Goal: Task Accomplishment & Management: Manage account settings

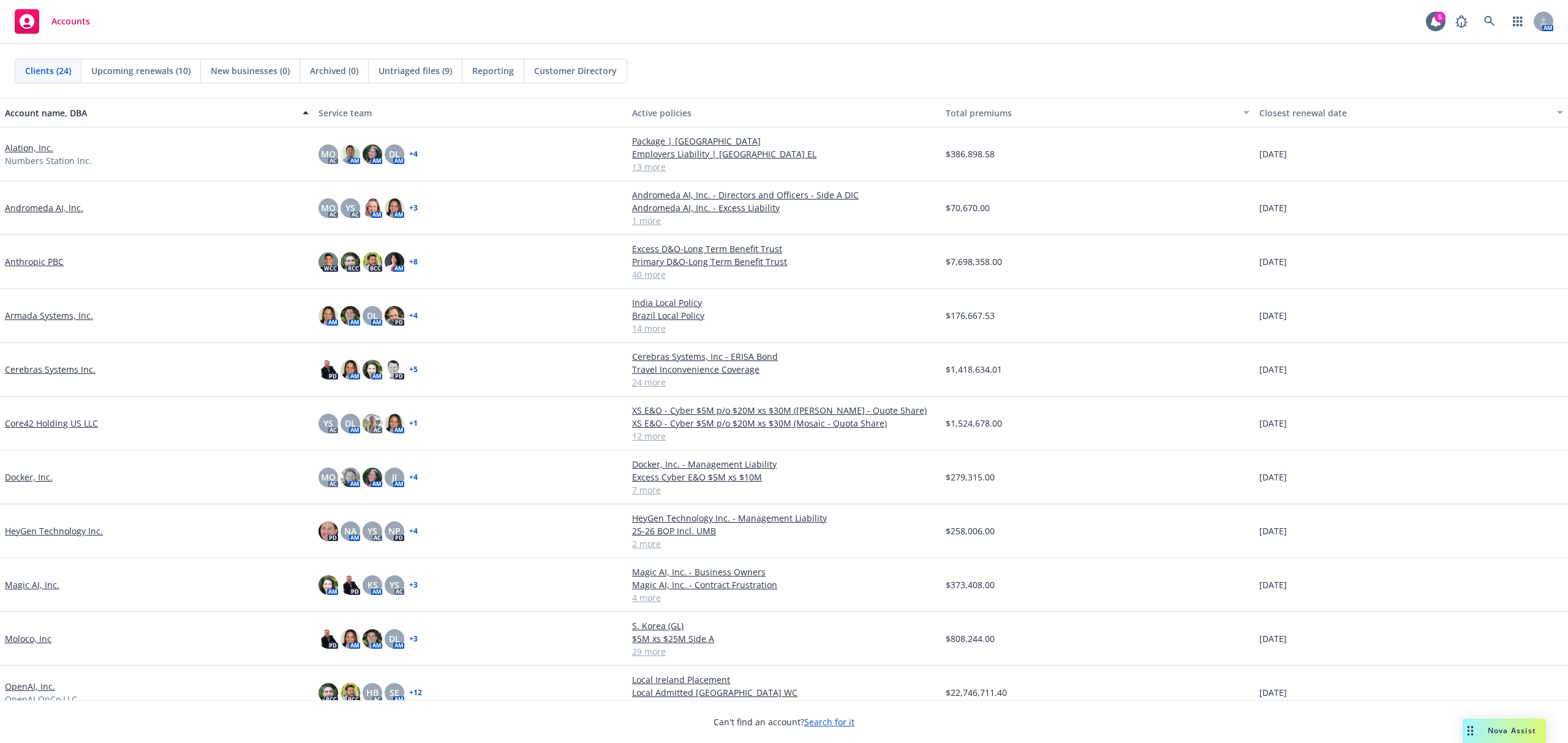
click at [46, 314] on link "Armada Systems, Inc." at bounding box center [49, 315] width 88 height 13
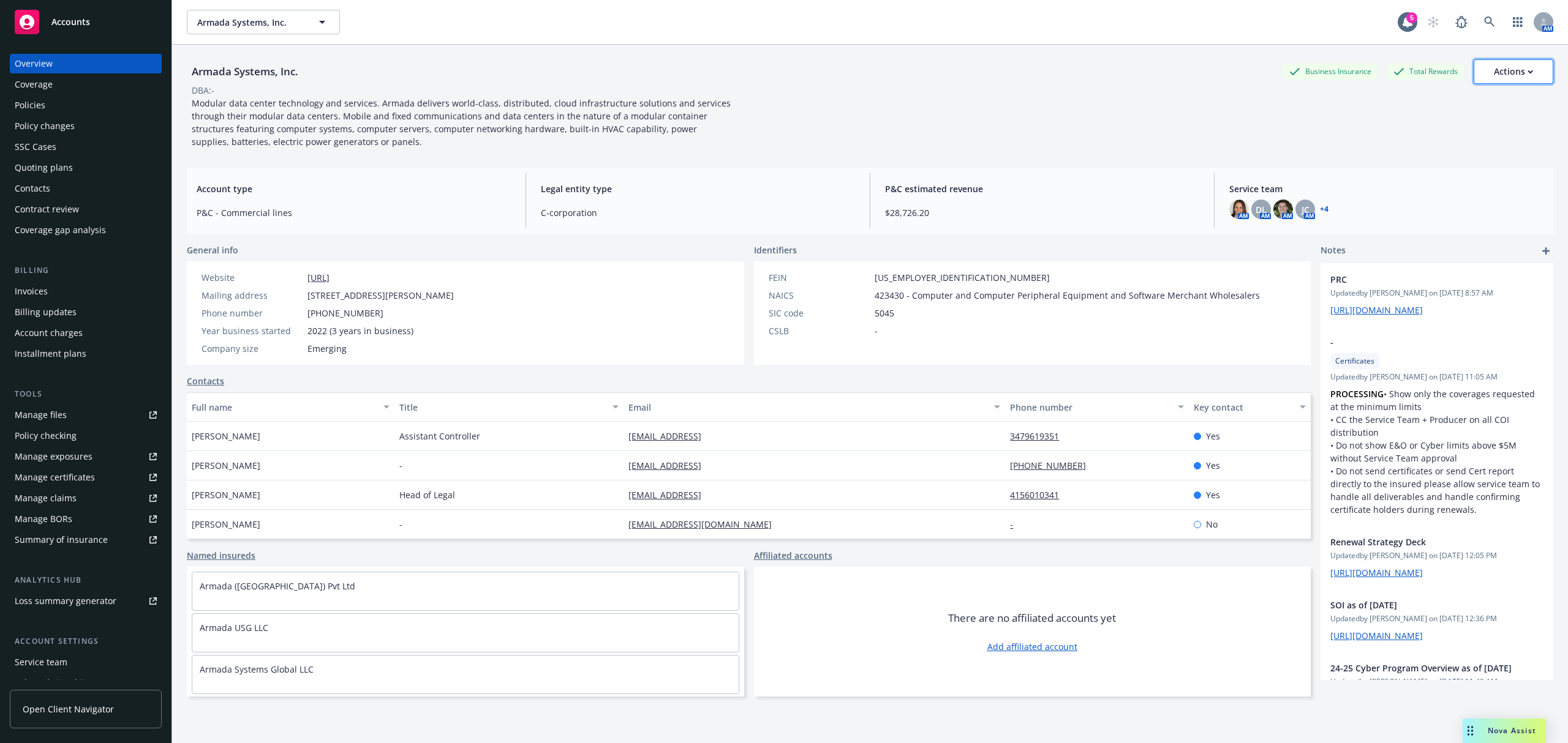
click at [1494, 74] on div "Actions" at bounding box center [1513, 72] width 39 height 23
click at [1415, 152] on link "Copy logging email" at bounding box center [1452, 154] width 201 height 25
click at [1485, 22] on link at bounding box center [1489, 22] width 25 height 25
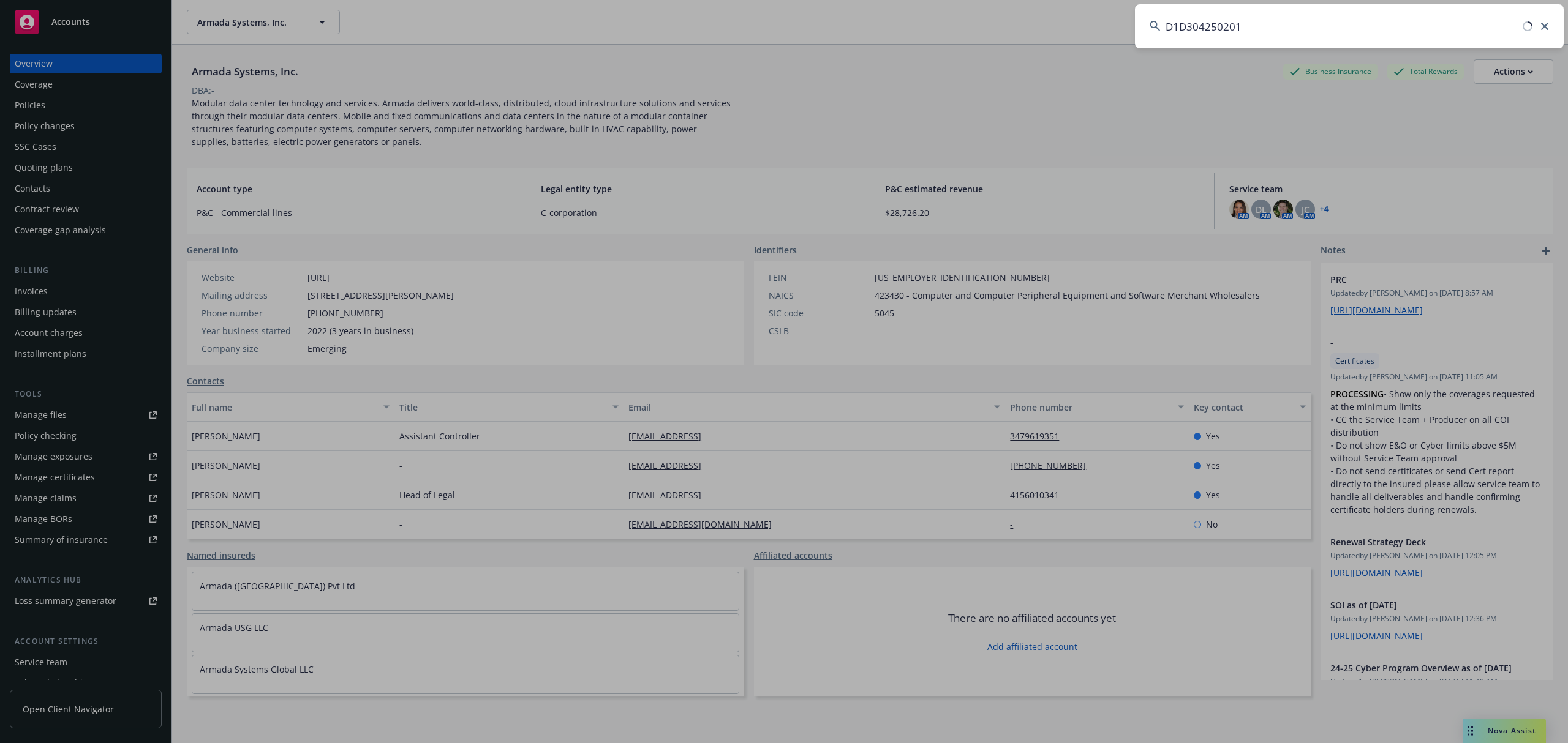
type input "D1D304250201"
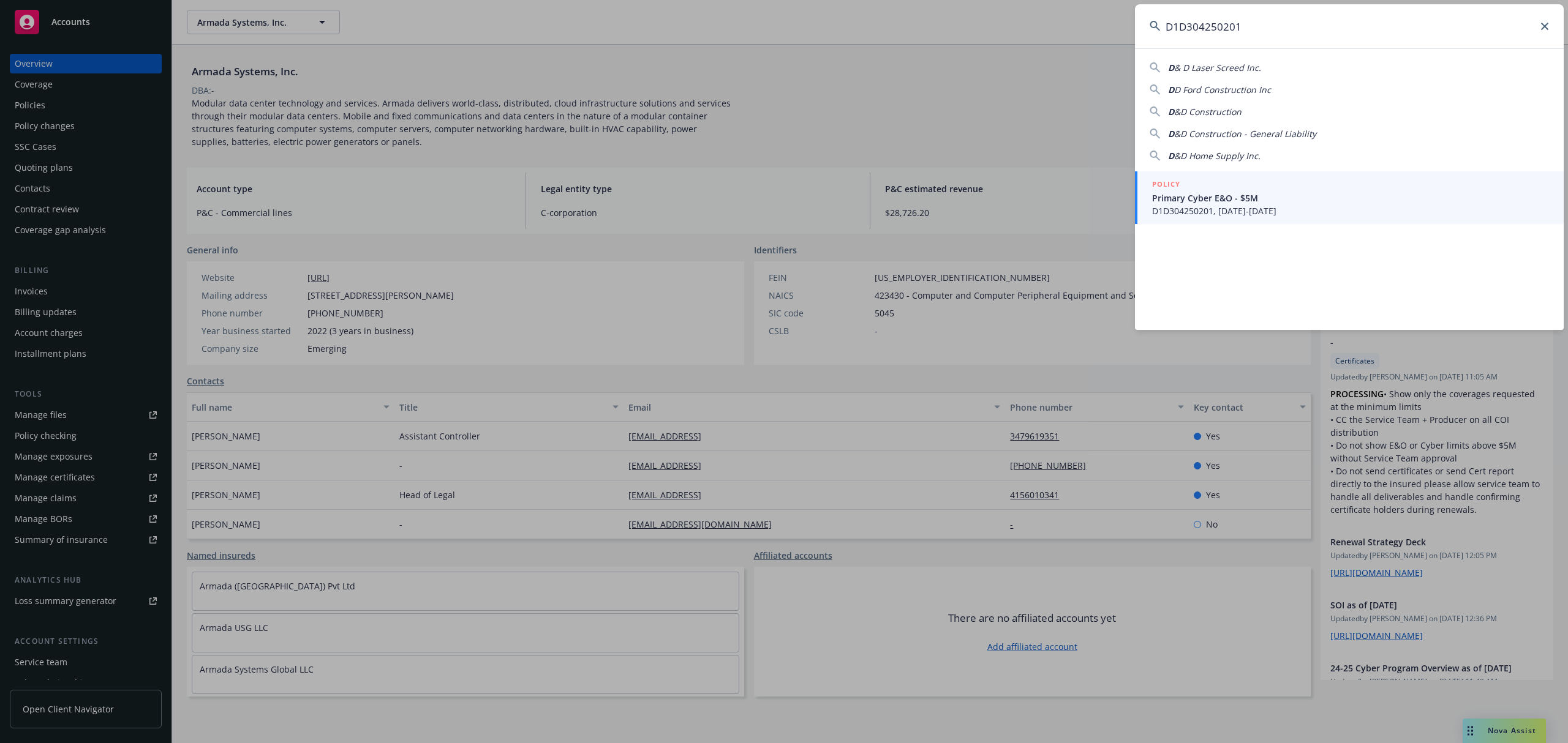
click at [1275, 202] on span "Primary Cyber E&O - $5M" at bounding box center [1351, 198] width 397 height 13
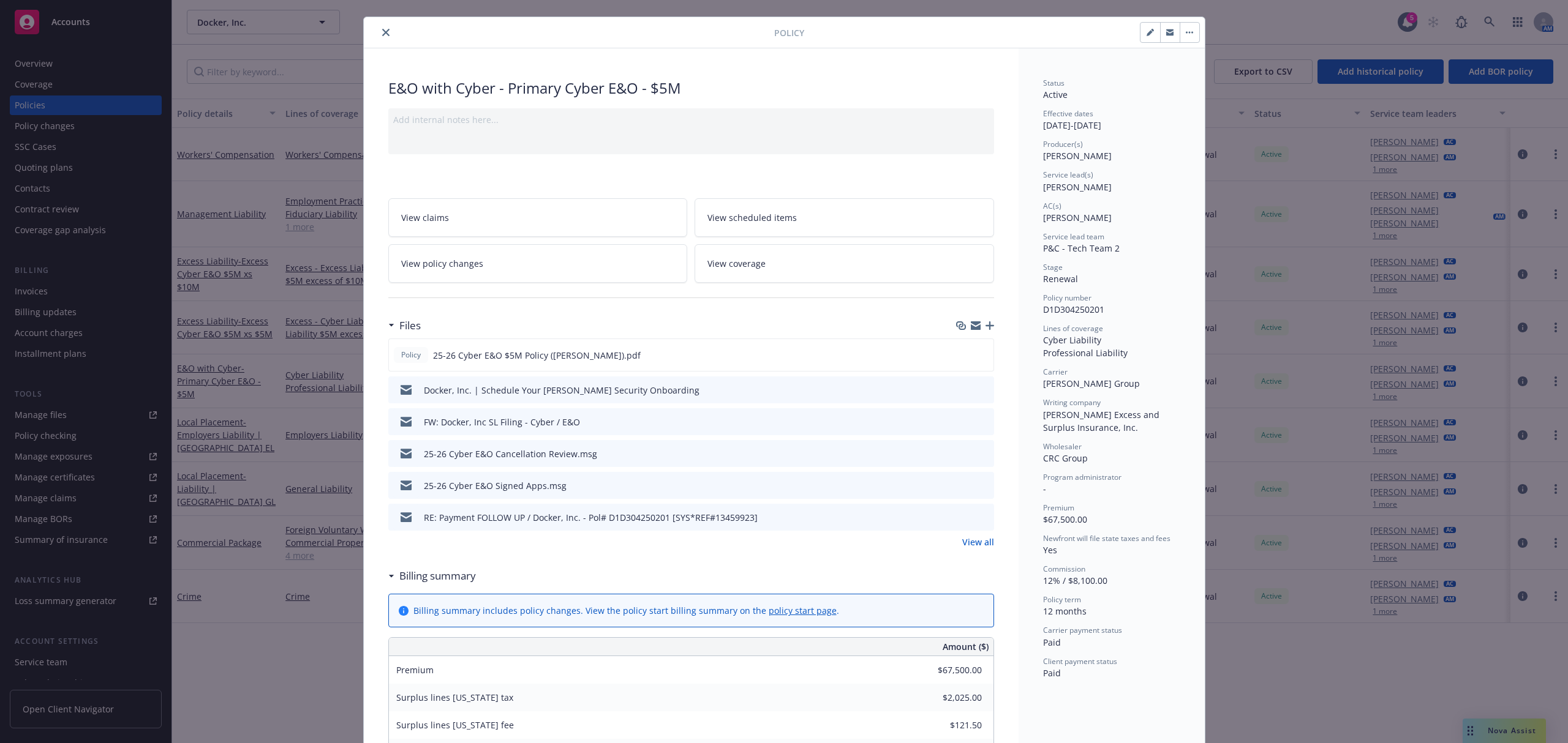
scroll to position [22, 0]
click at [382, 30] on icon "close" at bounding box center [386, 33] width 8 height 8
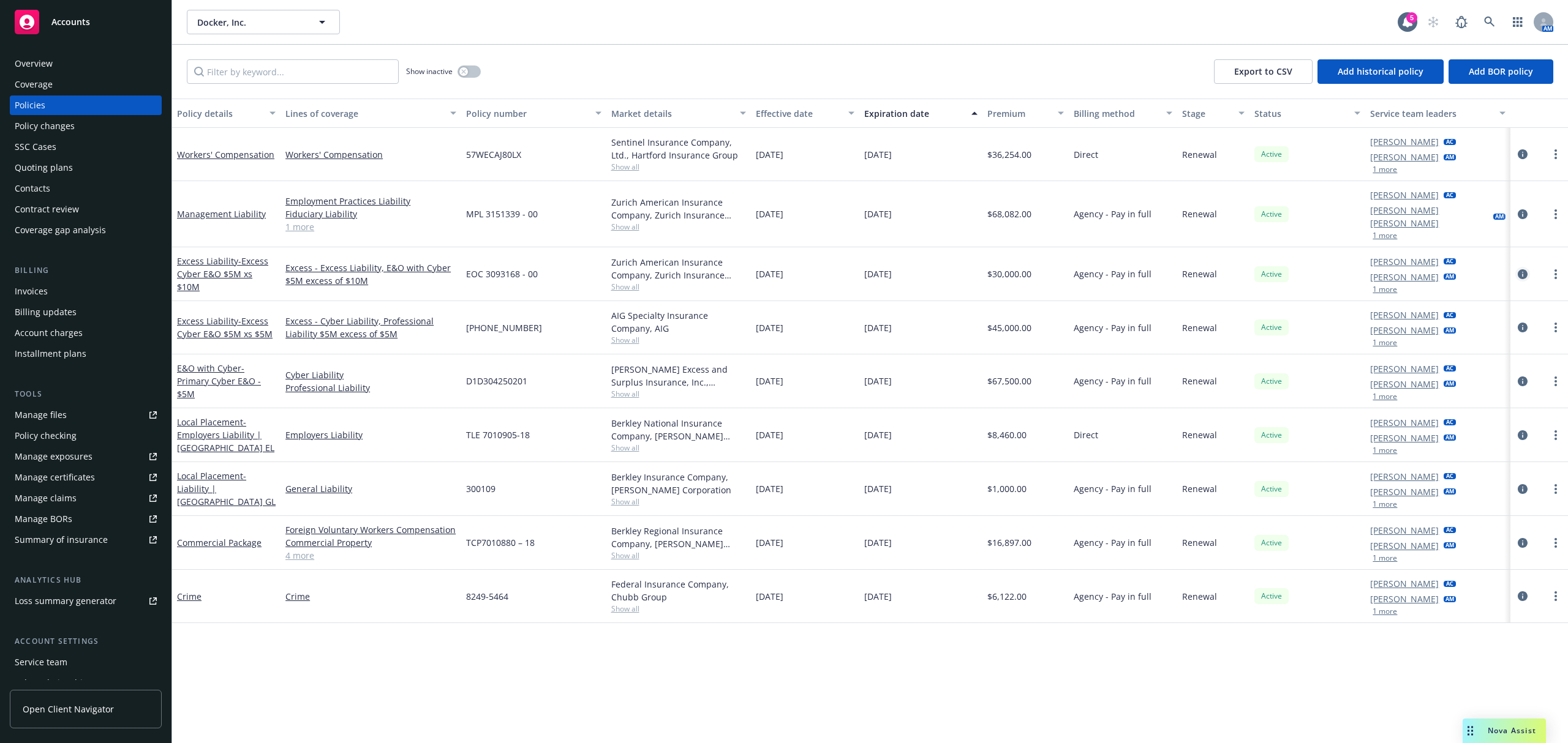
click at [1524, 269] on icon "circleInformation" at bounding box center [1522, 274] width 10 height 10
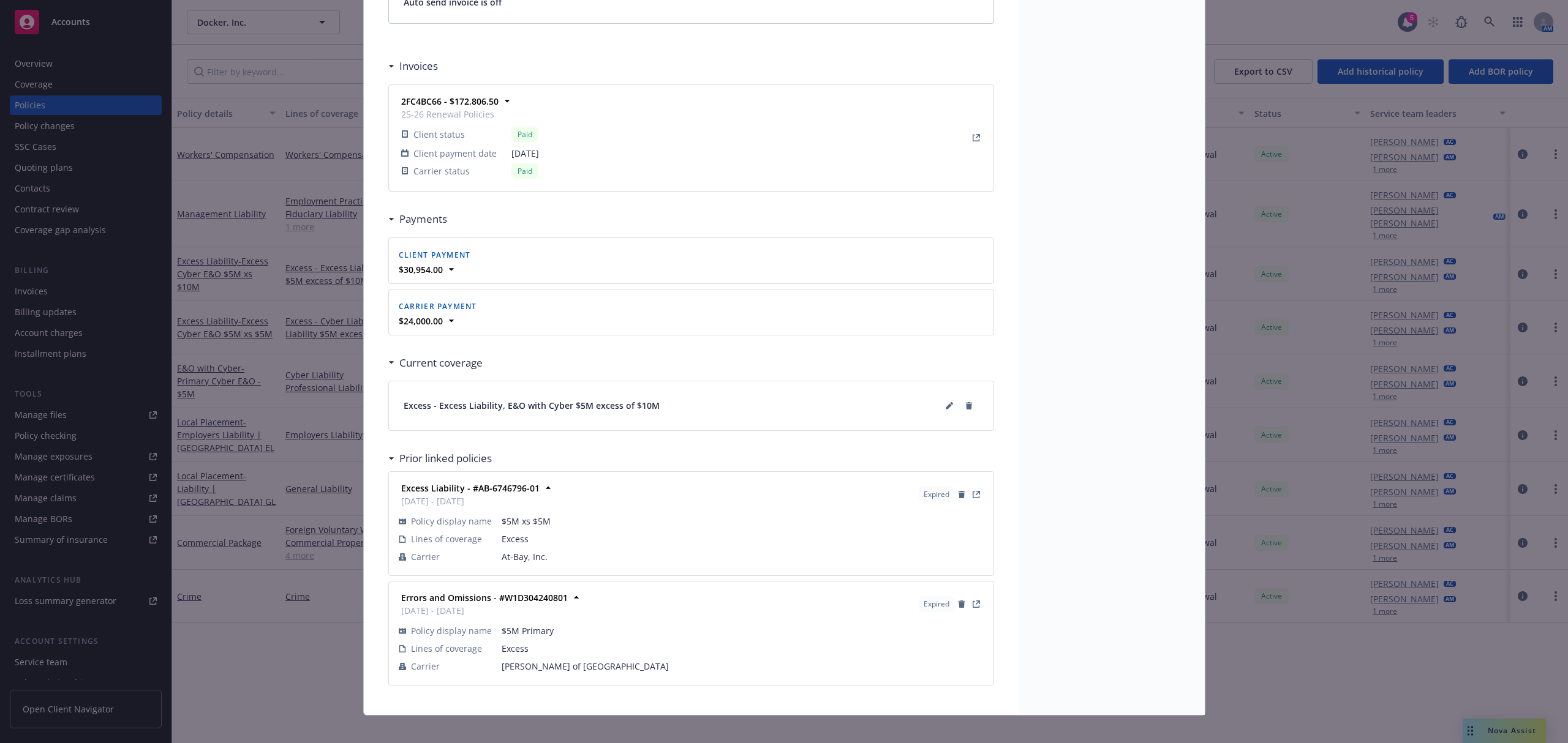
scroll to position [1109, 0]
click at [944, 414] on button at bounding box center [949, 404] width 20 height 20
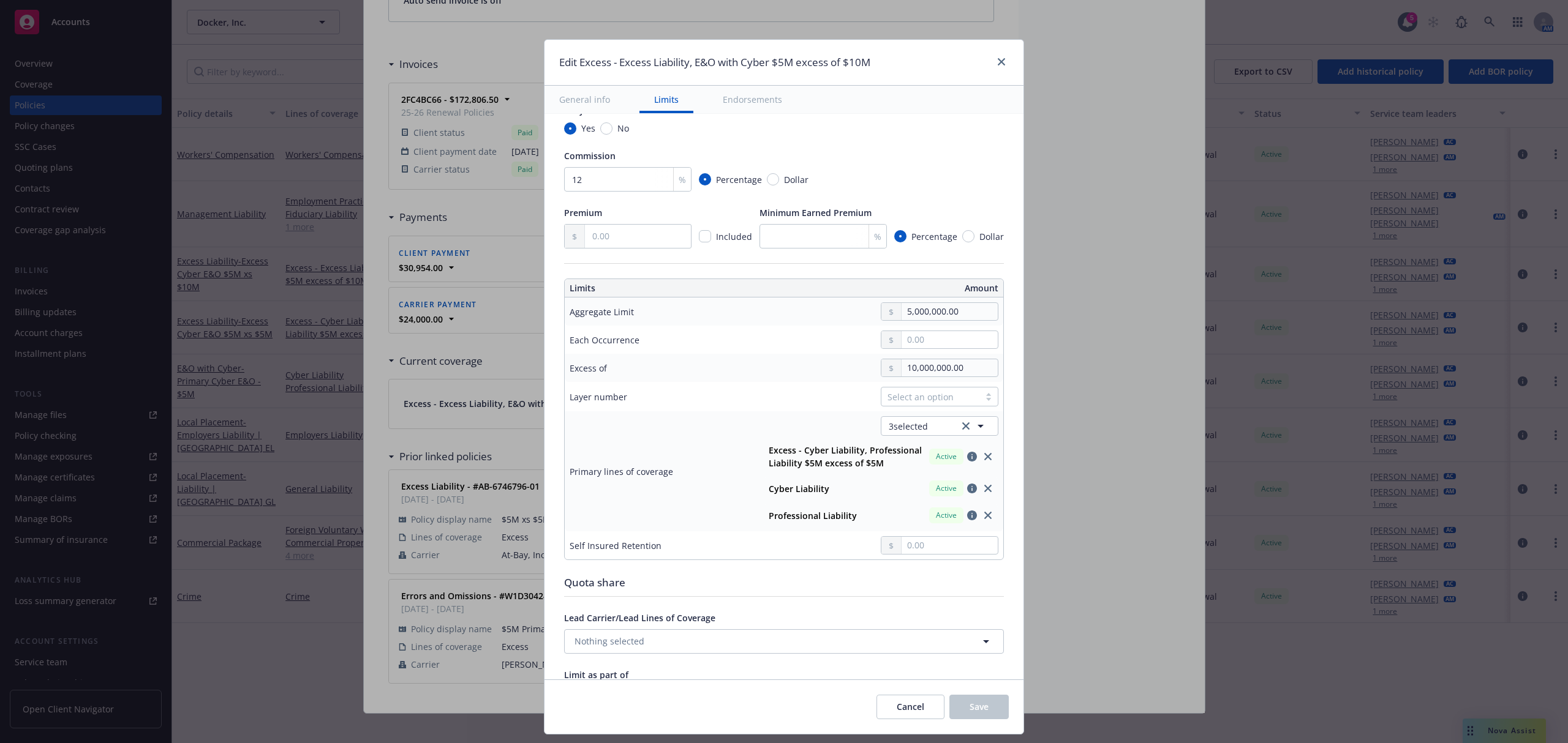
scroll to position [235, 0]
type textarea "x"
click at [1002, 64] on icon "close" at bounding box center [1002, 62] width 8 height 8
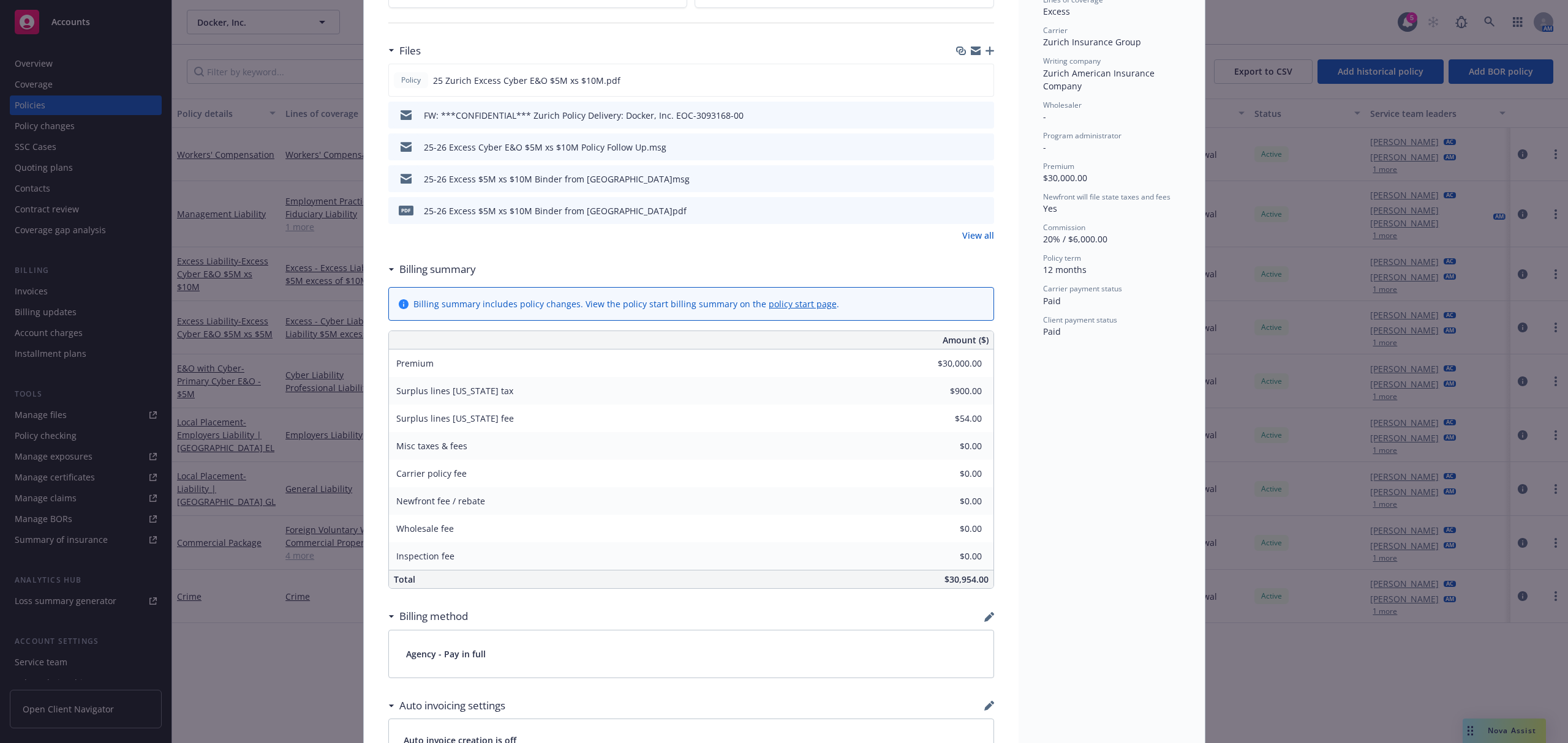
scroll to position [0, 0]
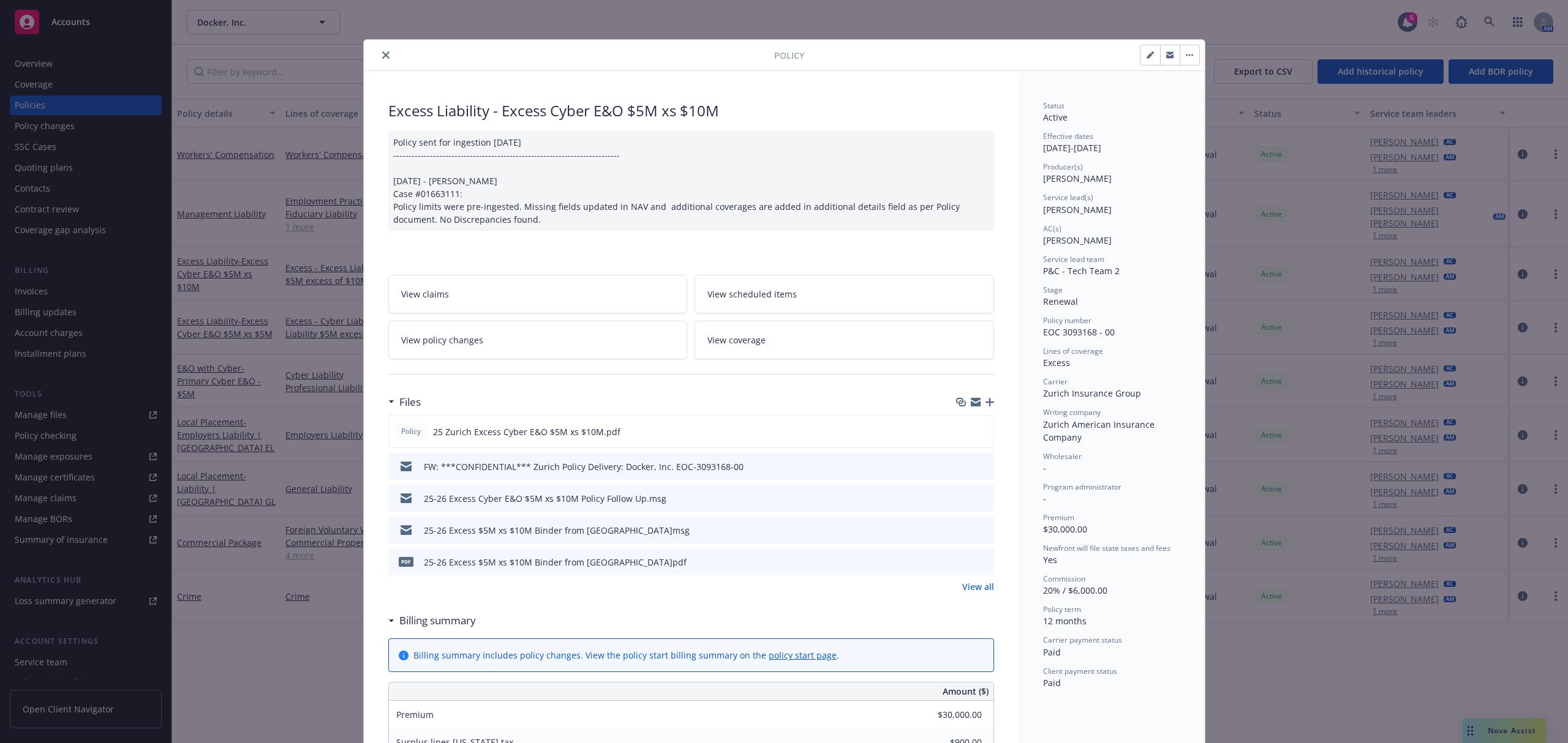
click at [377, 44] on div "Policy" at bounding box center [784, 55] width 841 height 31
click at [379, 59] on button "close" at bounding box center [386, 55] width 14 height 14
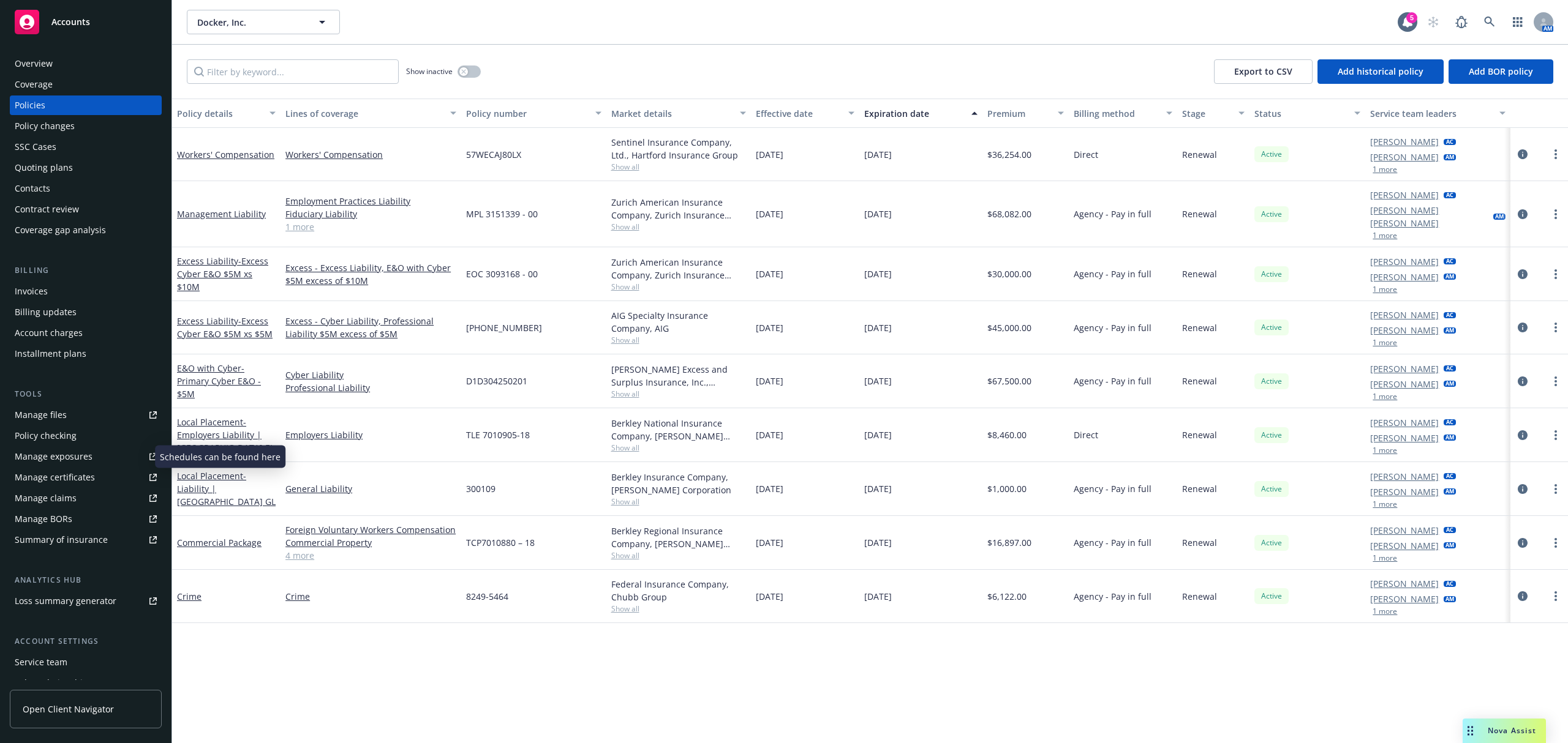
click at [88, 450] on div "Manage exposures" at bounding box center [53, 457] width 78 height 20
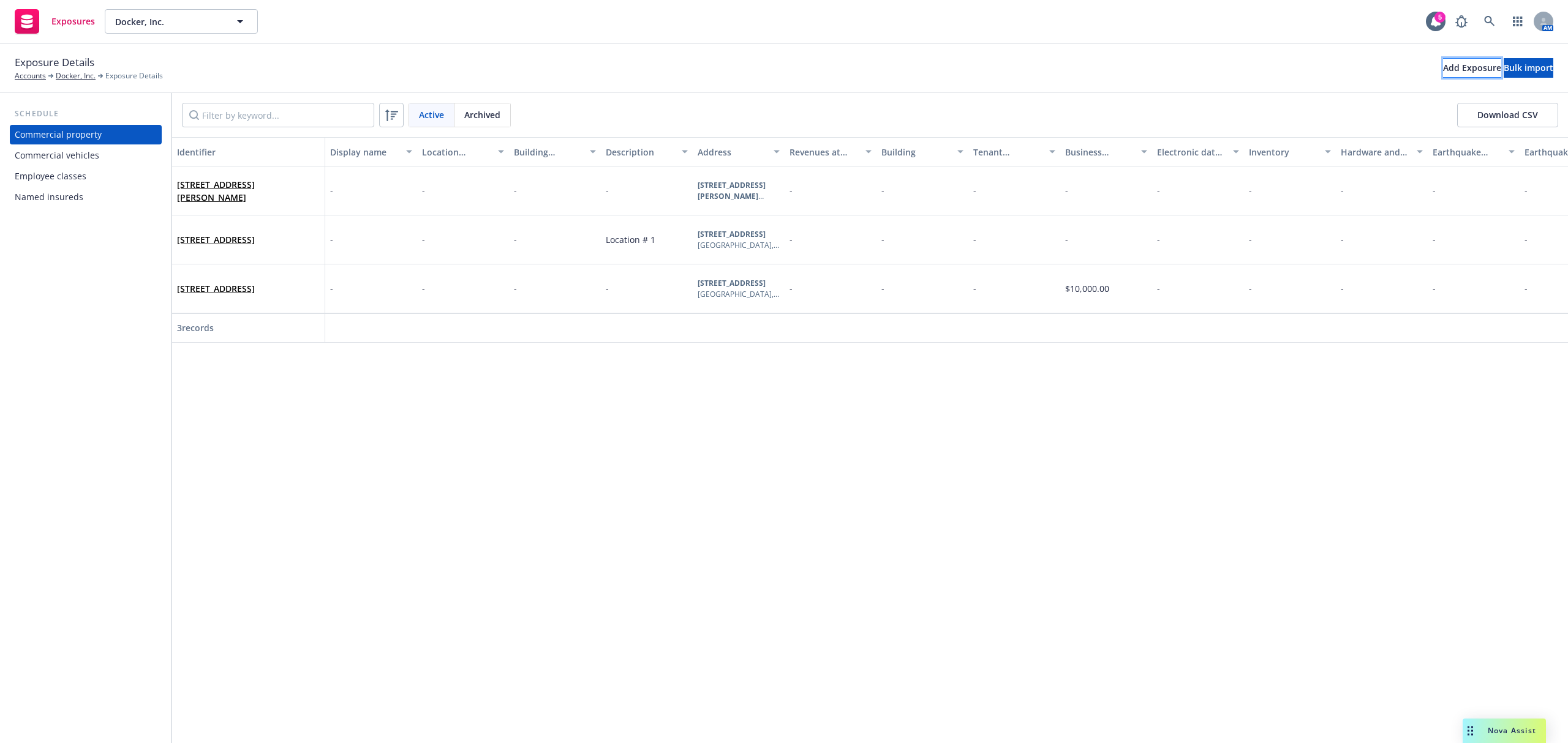
click at [1443, 62] on div "Add Exposure" at bounding box center [1472, 68] width 58 height 18
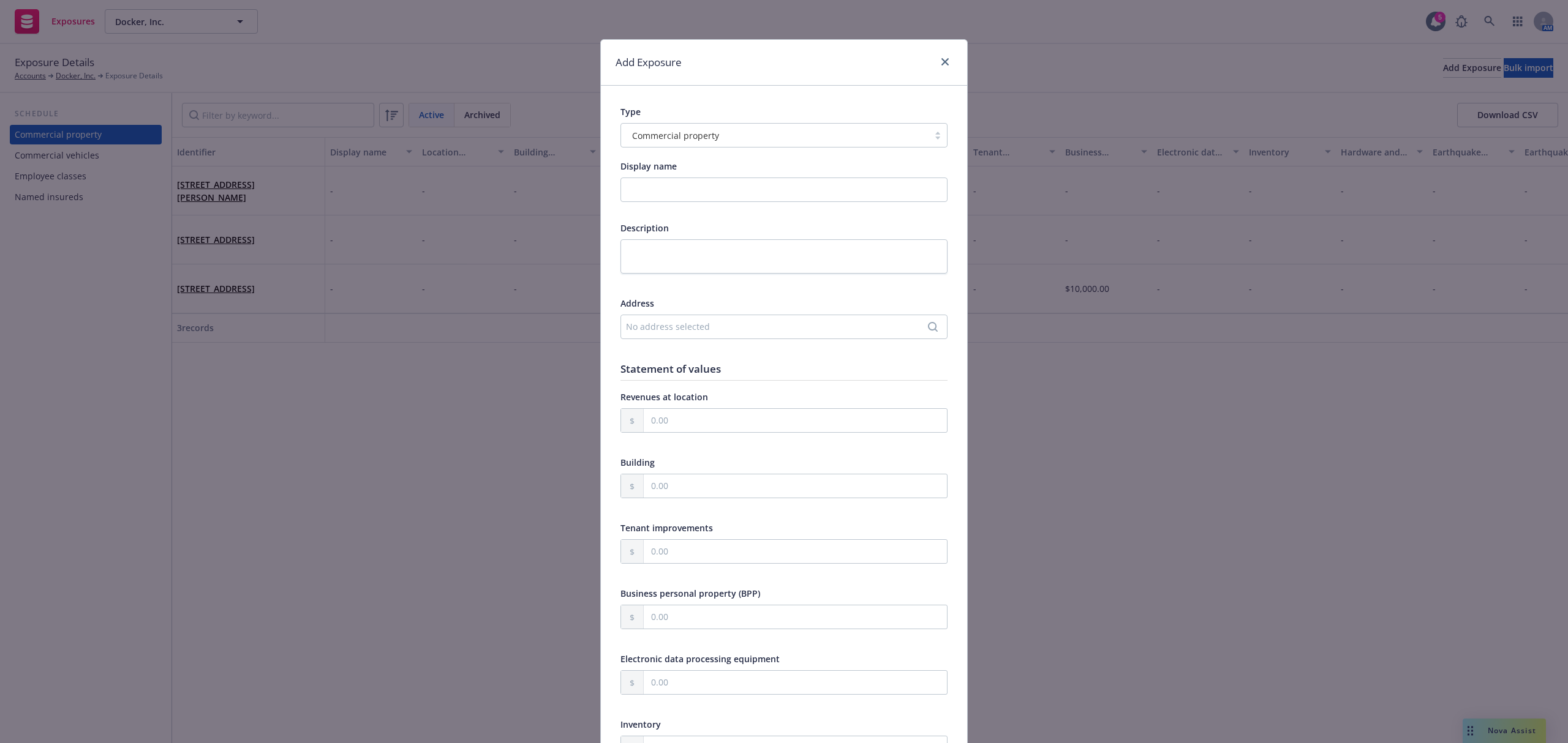
click at [678, 321] on div "No address selected" at bounding box center [778, 326] width 304 height 13
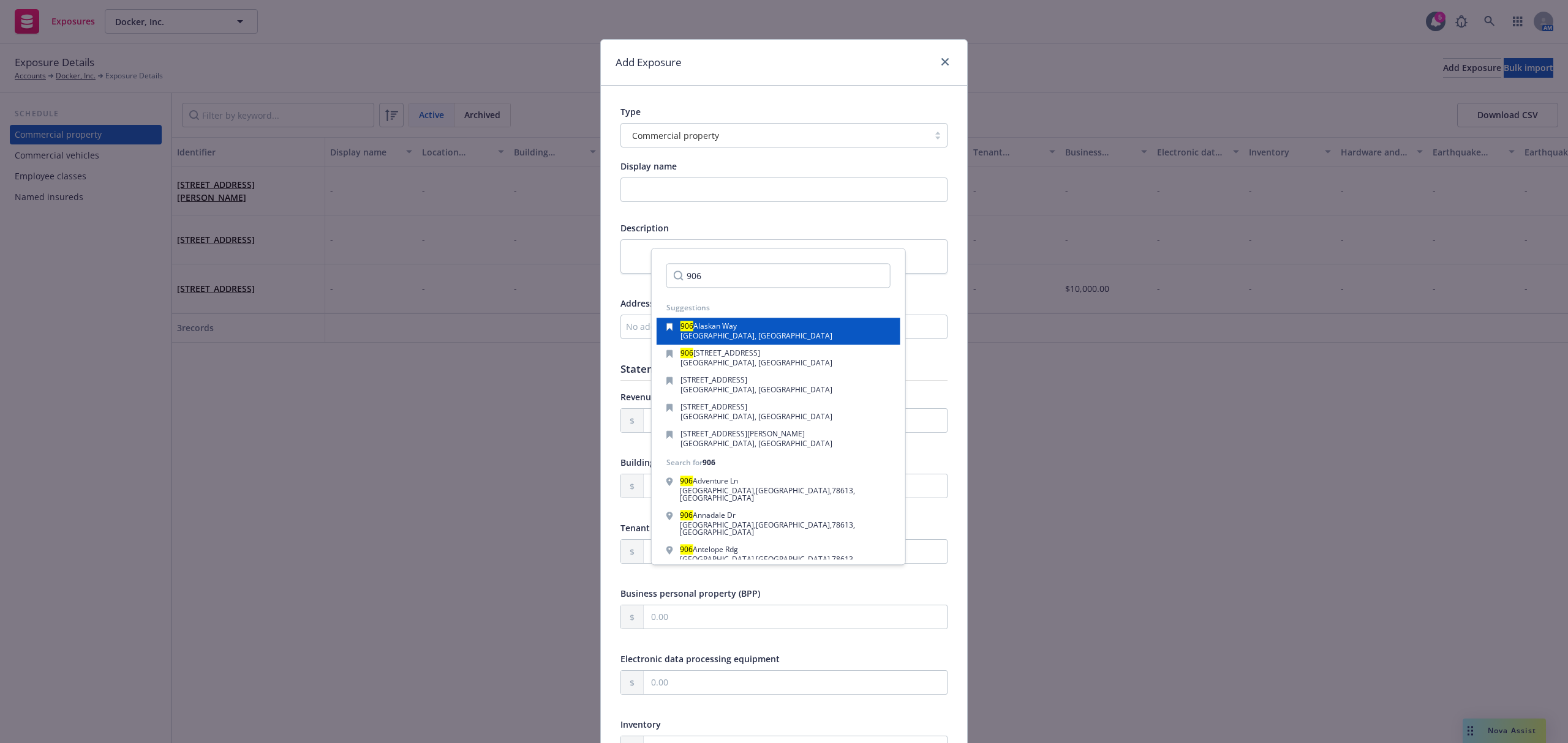
type input "906"
click at [772, 332] on div "[STREET_ADDRESS]" at bounding box center [778, 331] width 224 height 17
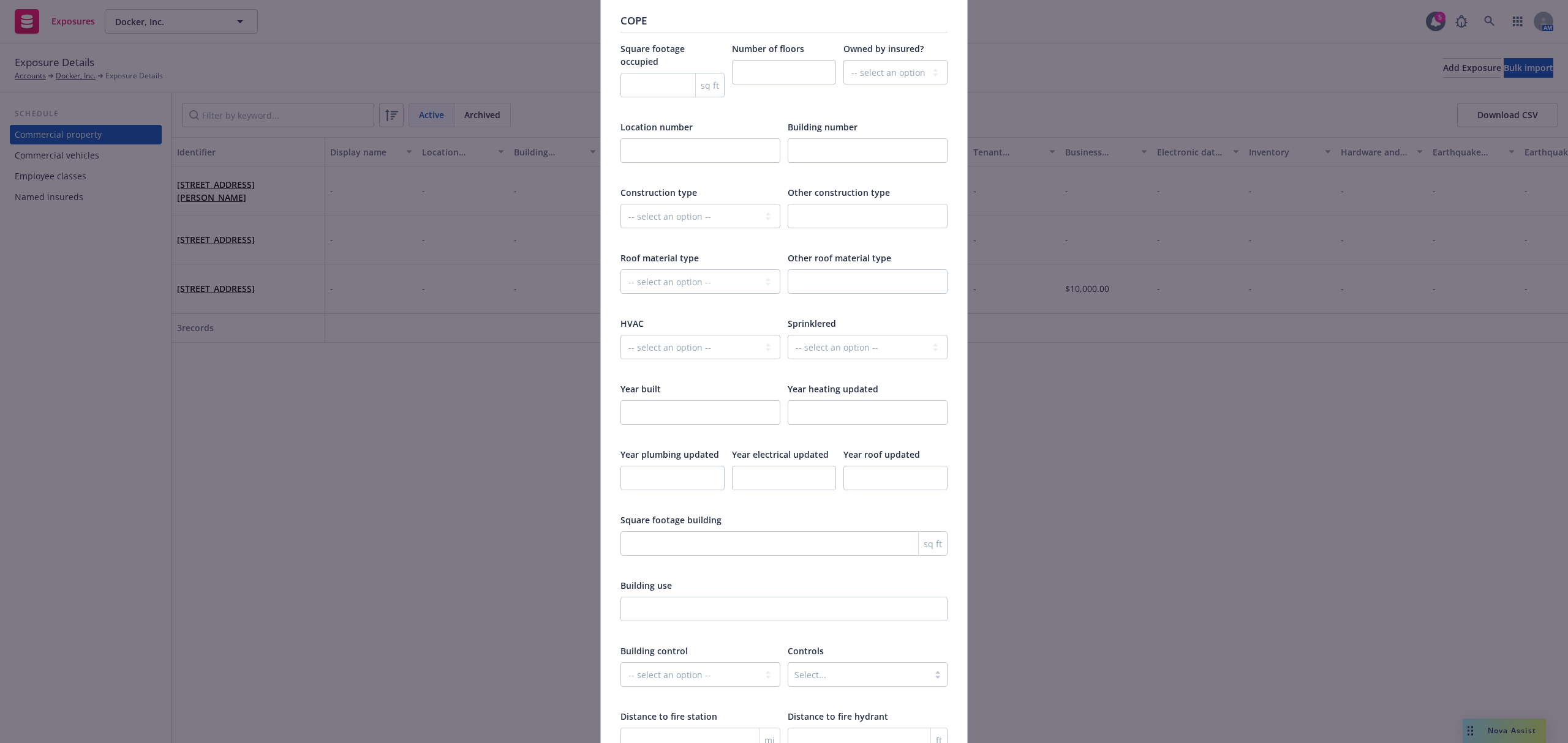
scroll to position [1556, 0]
click at [877, 68] on select "-- select an option -- Unknown Yes No" at bounding box center [895, 72] width 104 height 25
select select "NO"
click at [843, 66] on select "-- select an option -- Unknown Yes No" at bounding box center [895, 72] width 104 height 25
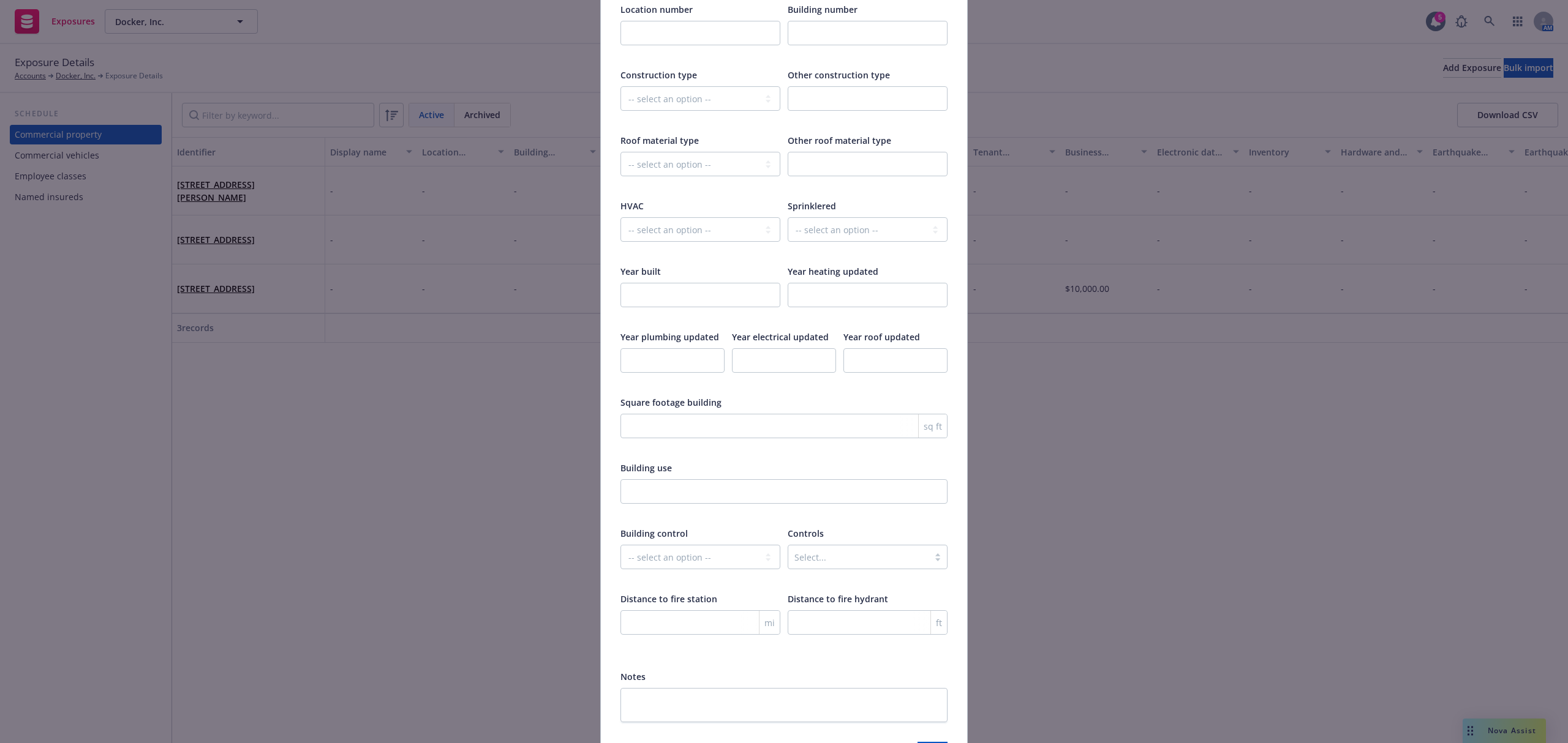
scroll to position [1749, 0]
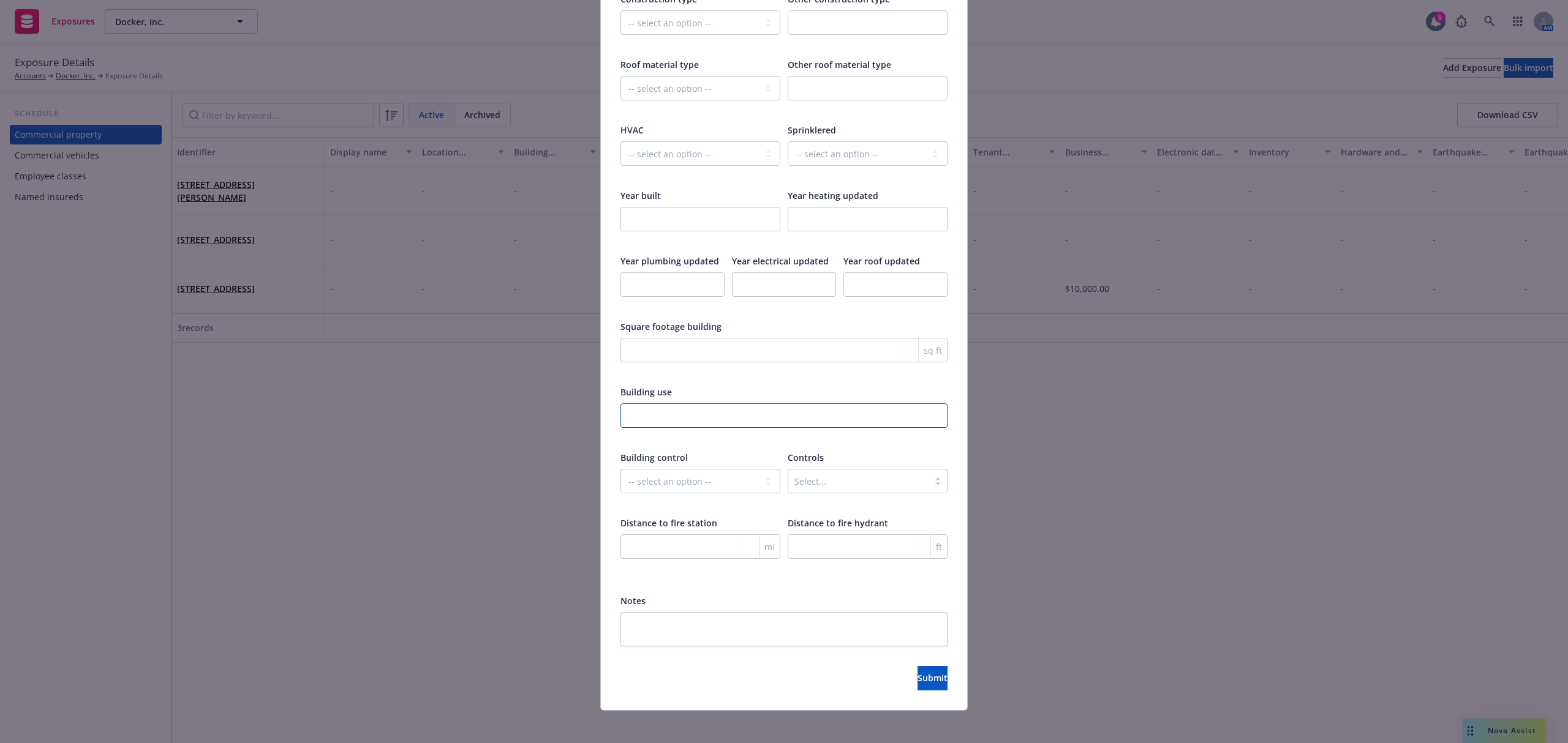
click at [716, 415] on input "text" at bounding box center [784, 416] width 327 height 25
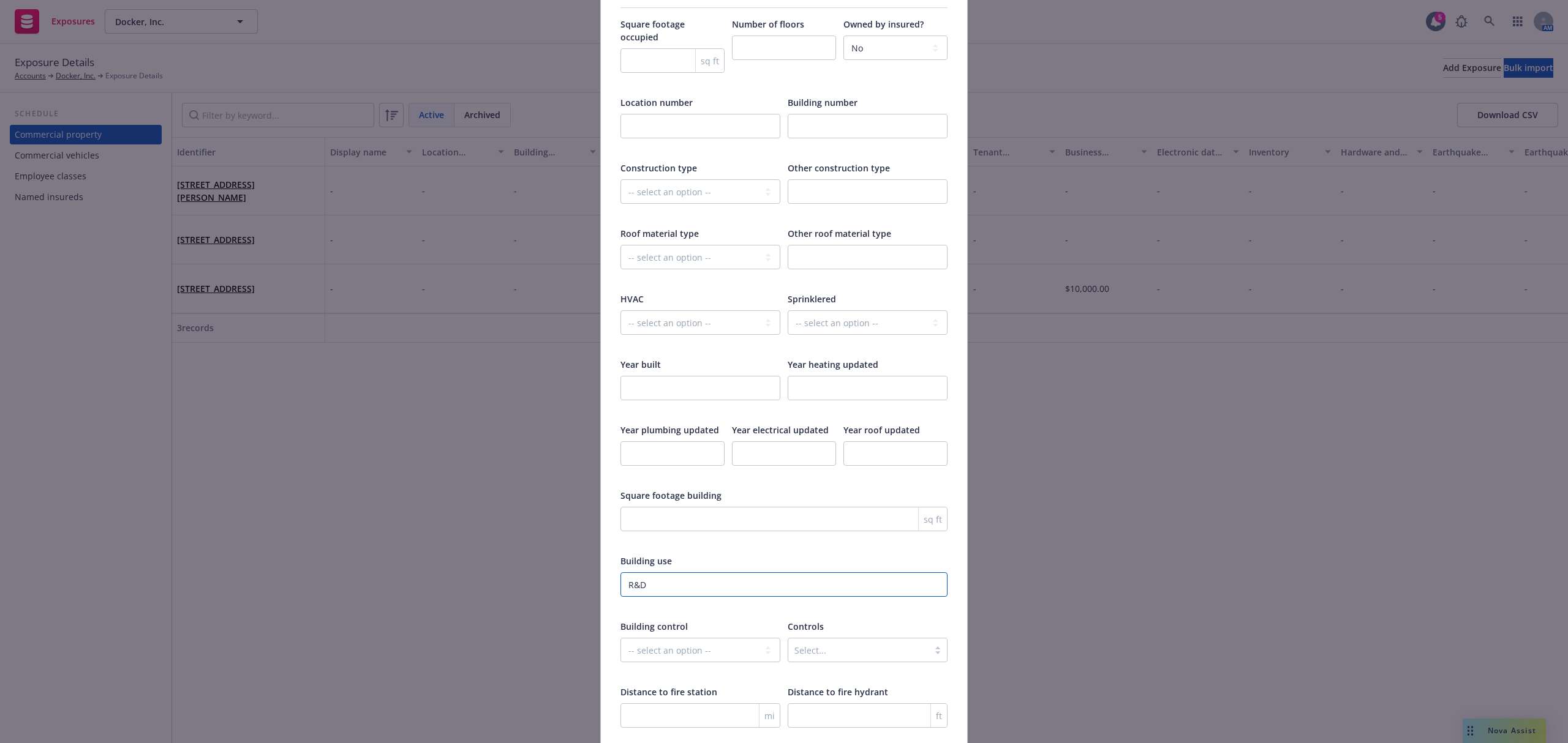
scroll to position [1498, 0]
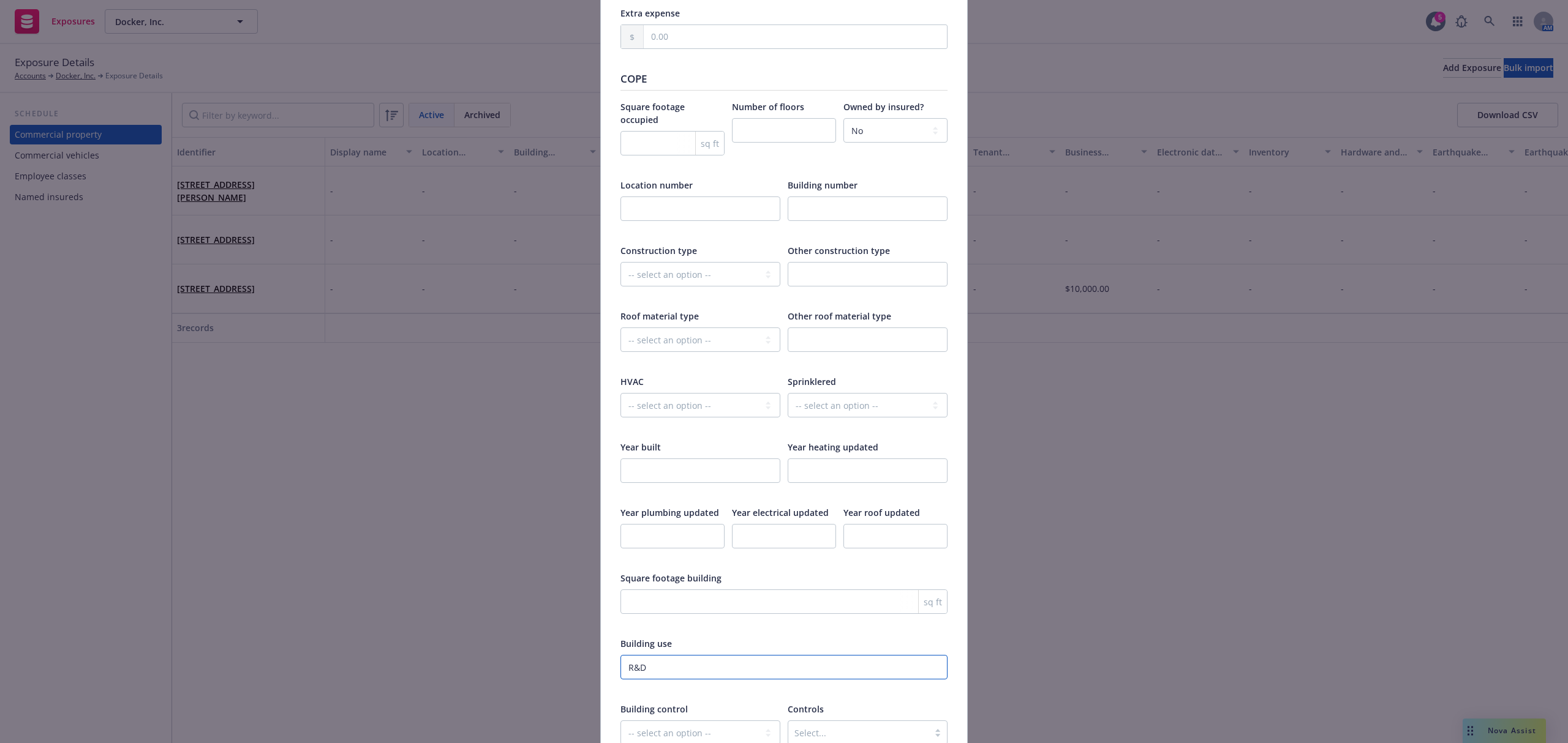
type input "R&D"
click at [699, 265] on select "-- select an option -- Fire Resistive (Masonry reinforced by structural Steel l…" at bounding box center [700, 274] width 160 height 25
select select "OTHER"
click at [620, 262] on select "-- select an option -- Fire Resistive (Masonry reinforced by structural Steel l…" at bounding box center [700, 274] width 160 height 25
click at [804, 280] on input "text" at bounding box center [868, 274] width 160 height 25
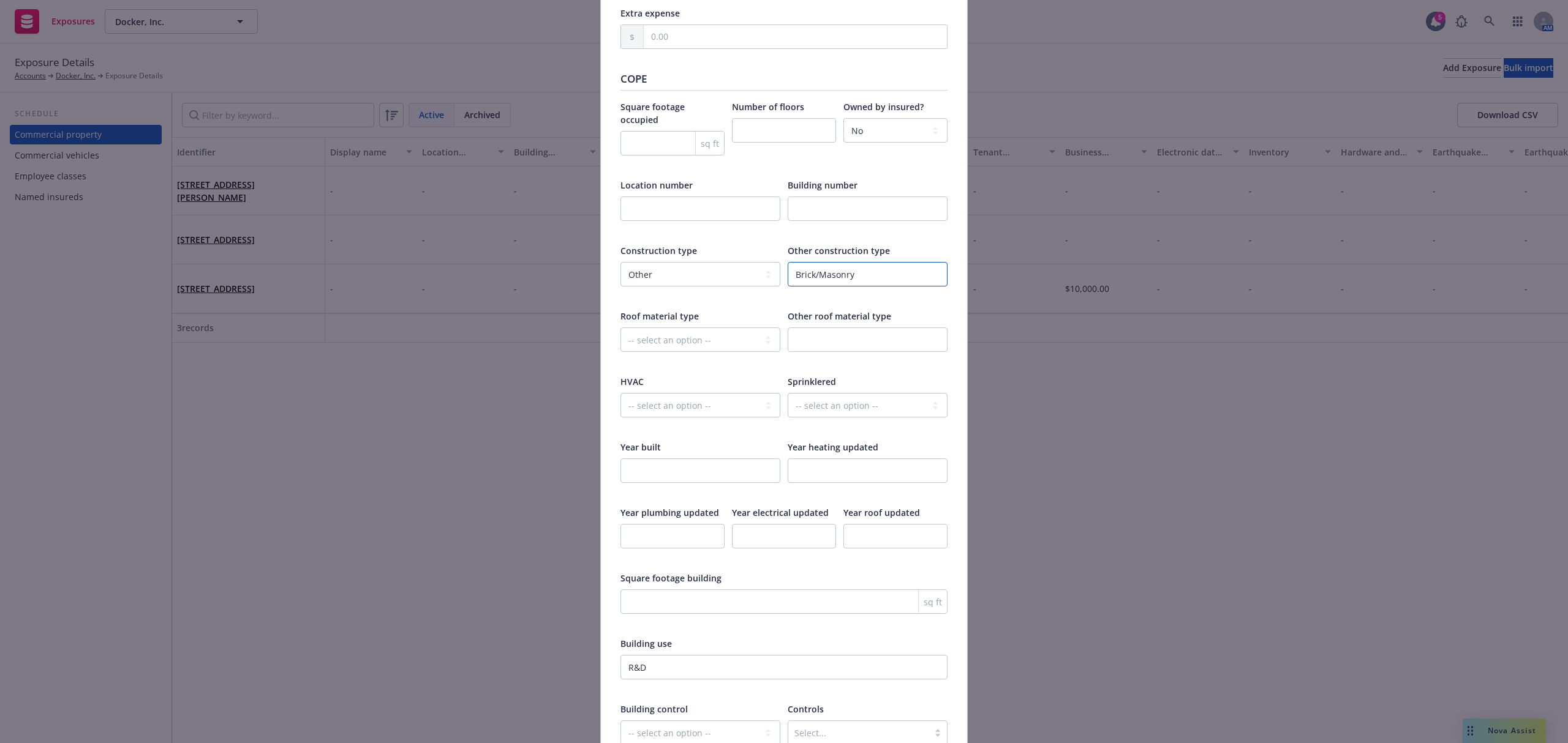
type input "Brick/Masonry"
click at [772, 137] on input "number" at bounding box center [784, 131] width 104 height 25
type input "5"
click at [702, 471] on input "number" at bounding box center [700, 471] width 160 height 25
type input "1911"
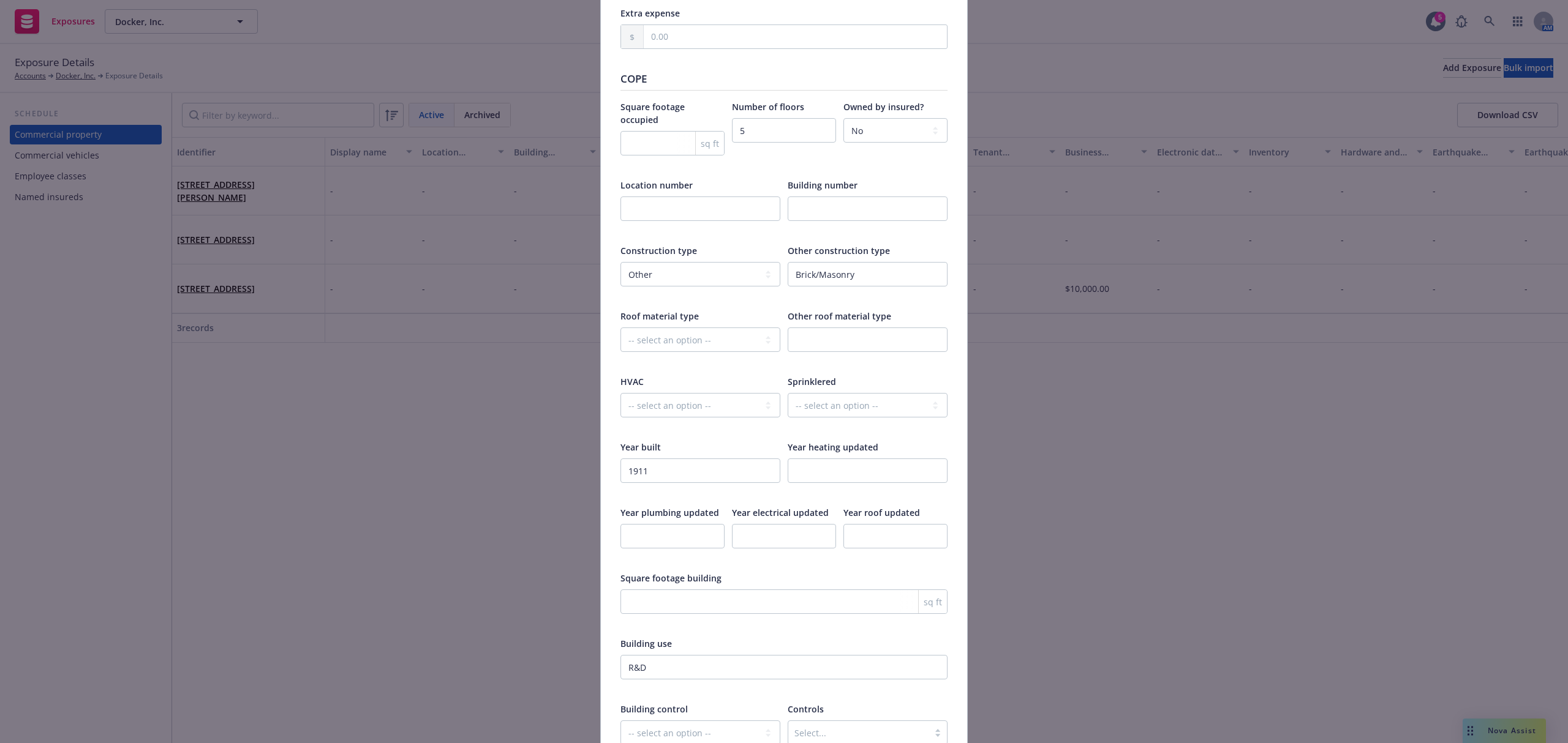
click at [644, 161] on div at bounding box center [672, 166] width 104 height 11
click at [628, 140] on input "number" at bounding box center [672, 144] width 104 height 25
type input "33757"
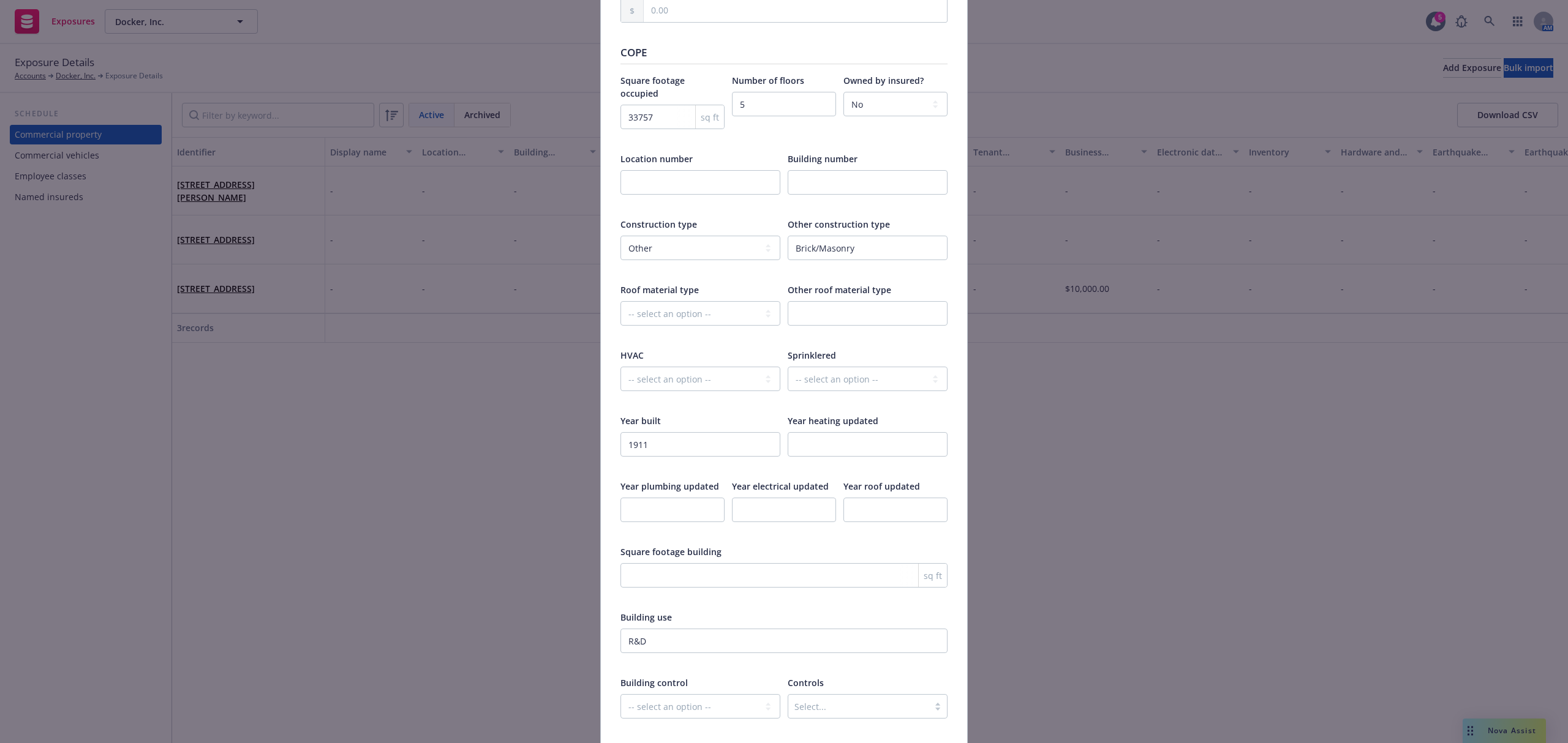
scroll to position [1597, 0]
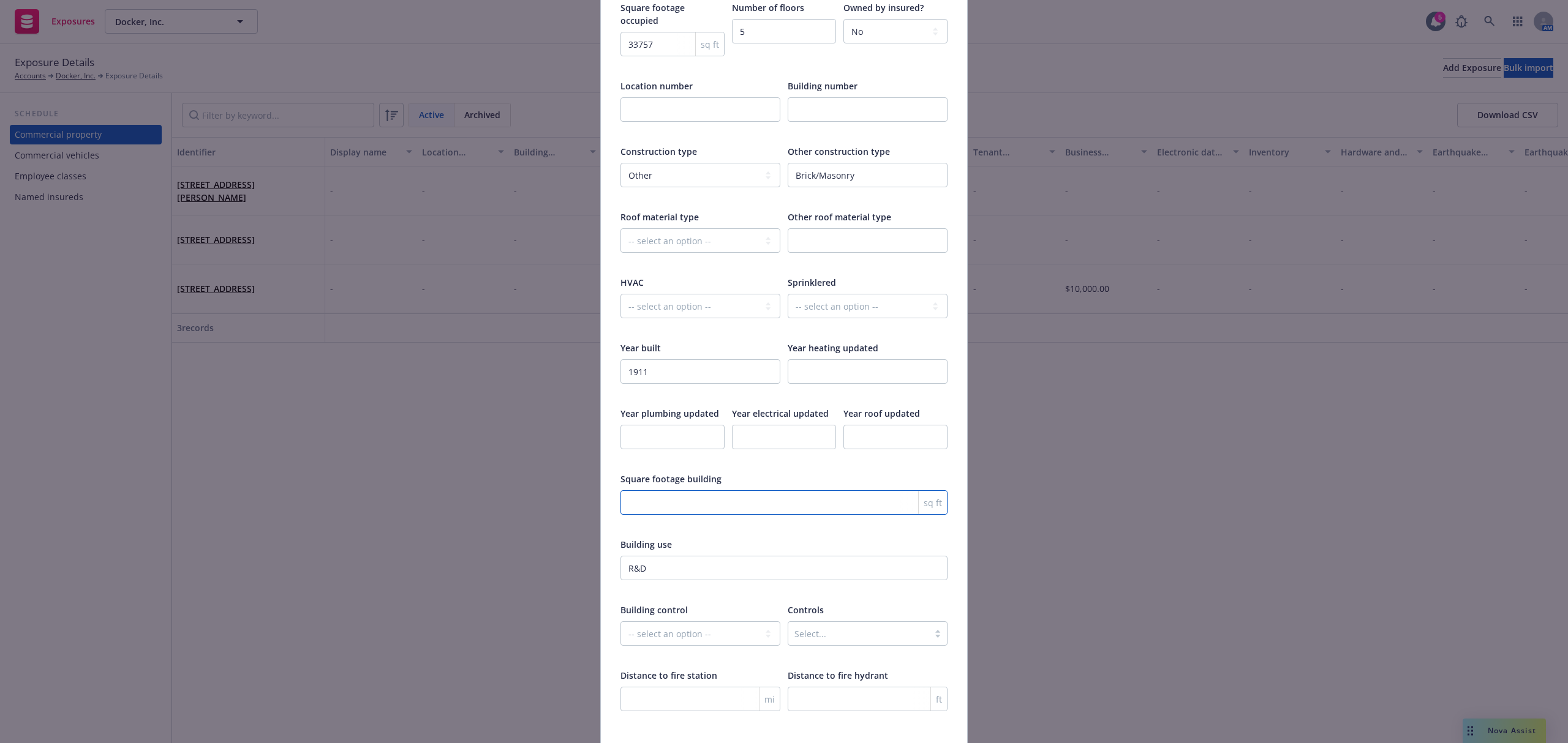
click at [774, 495] on input "number" at bounding box center [784, 502] width 327 height 25
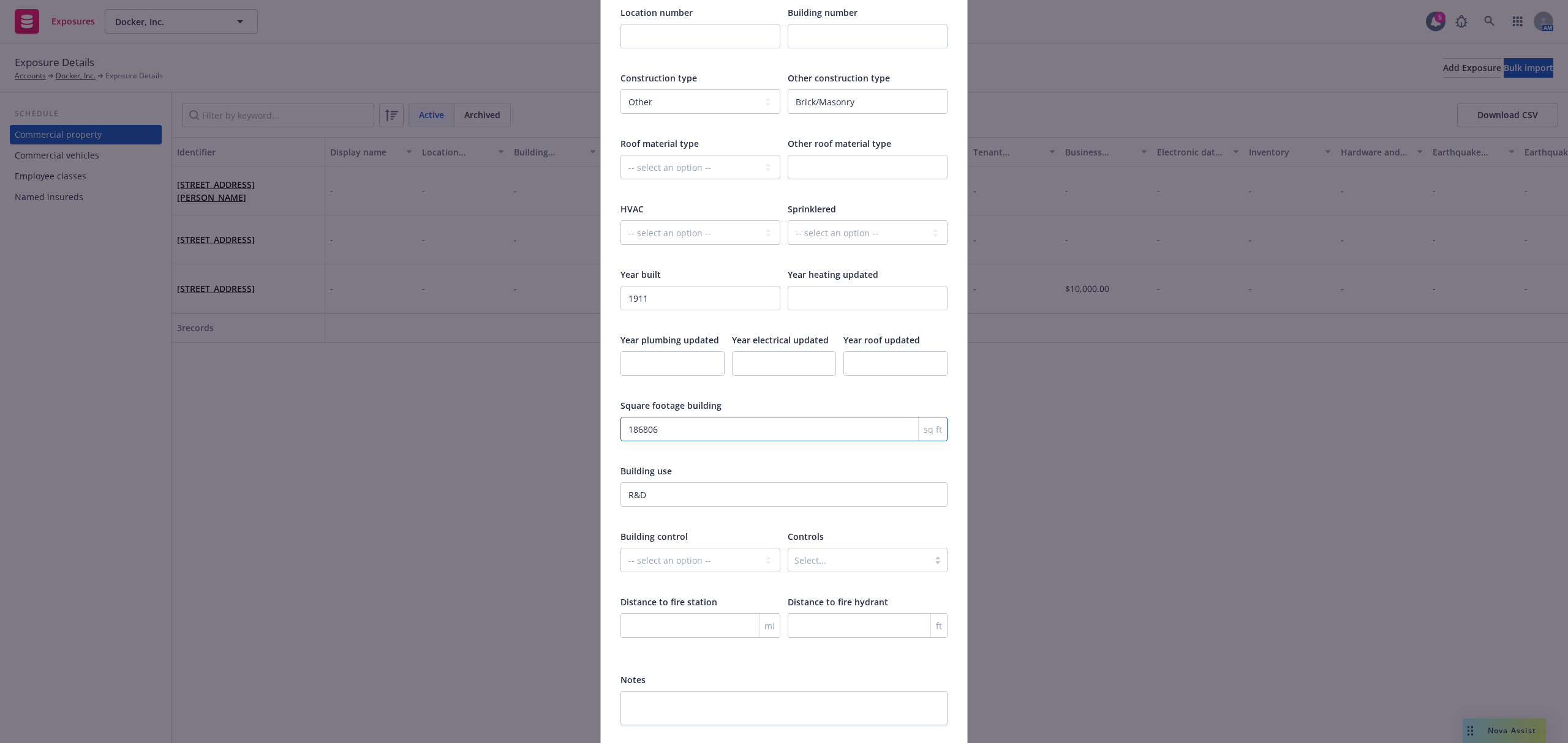
scroll to position [1669, 0]
type input "186806"
click at [834, 228] on select "-- select an option -- Fully None Partially" at bounding box center [868, 234] width 160 height 25
select select "FULLY"
click at [788, 221] on select "-- select an option -- Fully None Partially" at bounding box center [868, 234] width 160 height 25
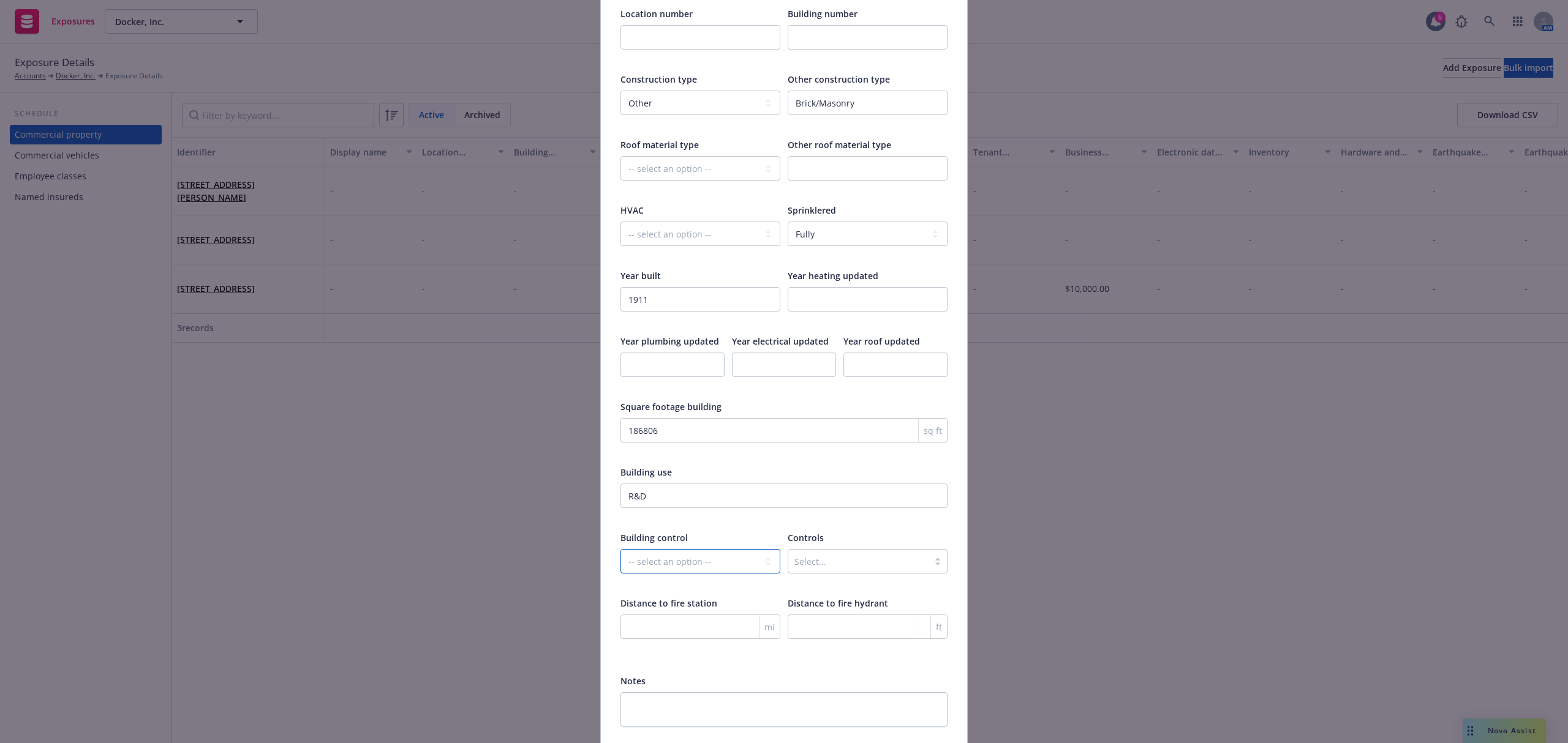
click at [692, 549] on select "-- select an option -- Controlled by third party Controlled by you" at bounding box center [700, 561] width 160 height 25
select select "CONTROLLED_BY_THIRD_PARTY"
click at [620, 549] on select "-- select an option -- Controlled by third party Controlled by you" at bounding box center [700, 561] width 160 height 25
click at [838, 549] on div "Select..." at bounding box center [868, 561] width 160 height 25
click at [861, 586] on span "[GEOGRAPHIC_DATA]" at bounding box center [836, 586] width 85 height 13
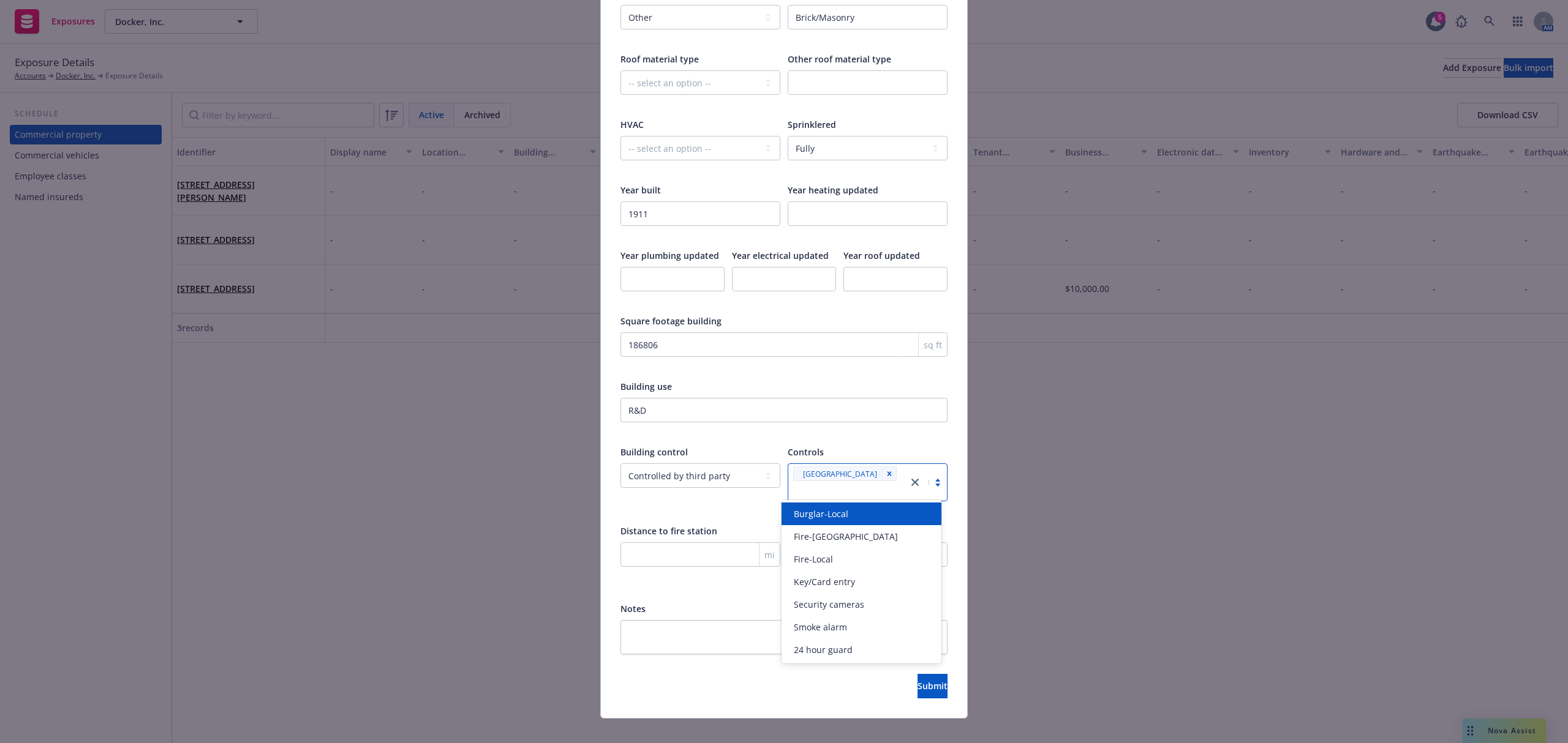
scroll to position [1756, 0]
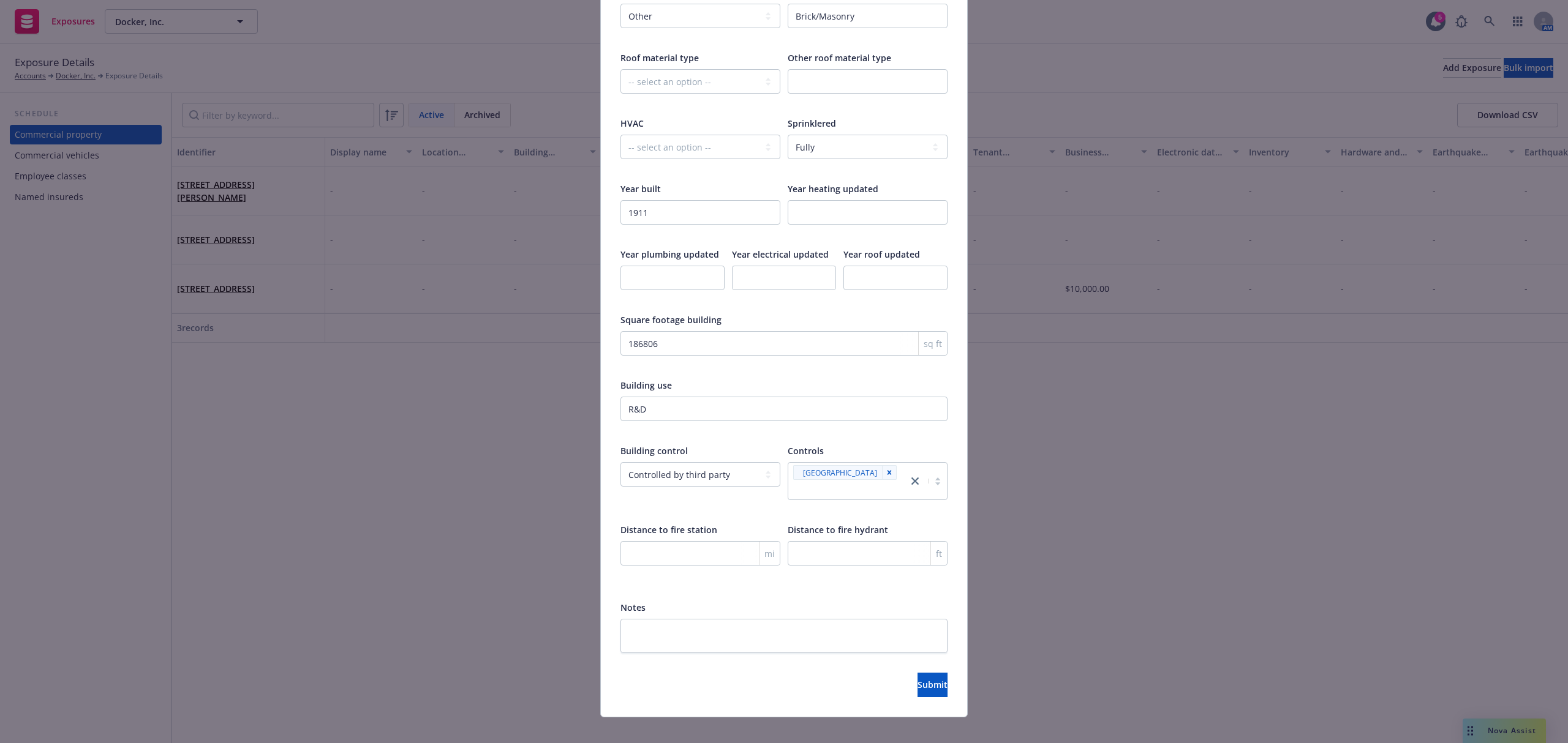
click at [699, 508] on div "Building control -- select an option -- Controlled by third party Controlled by…" at bounding box center [700, 480] width 160 height 72
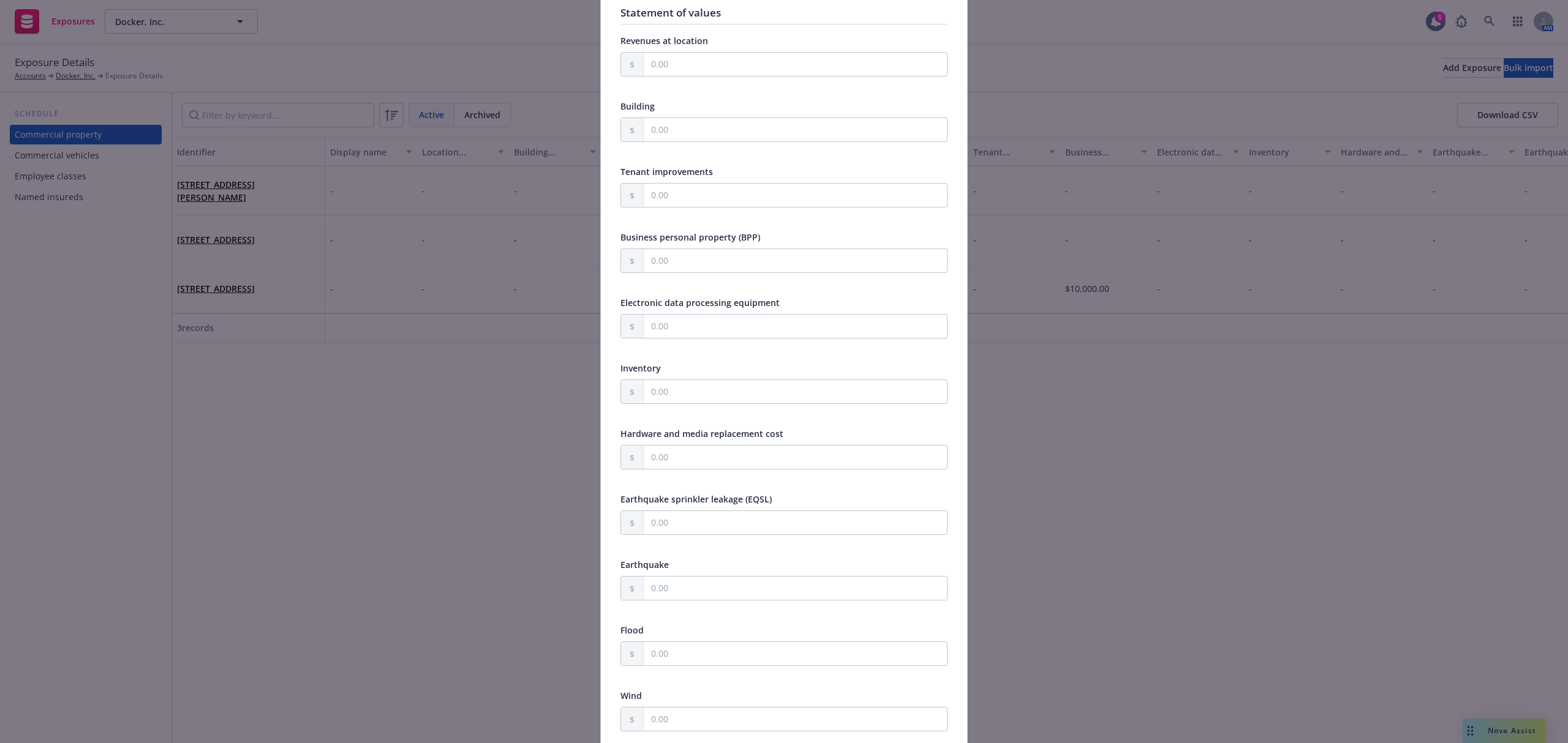
scroll to position [314, 0]
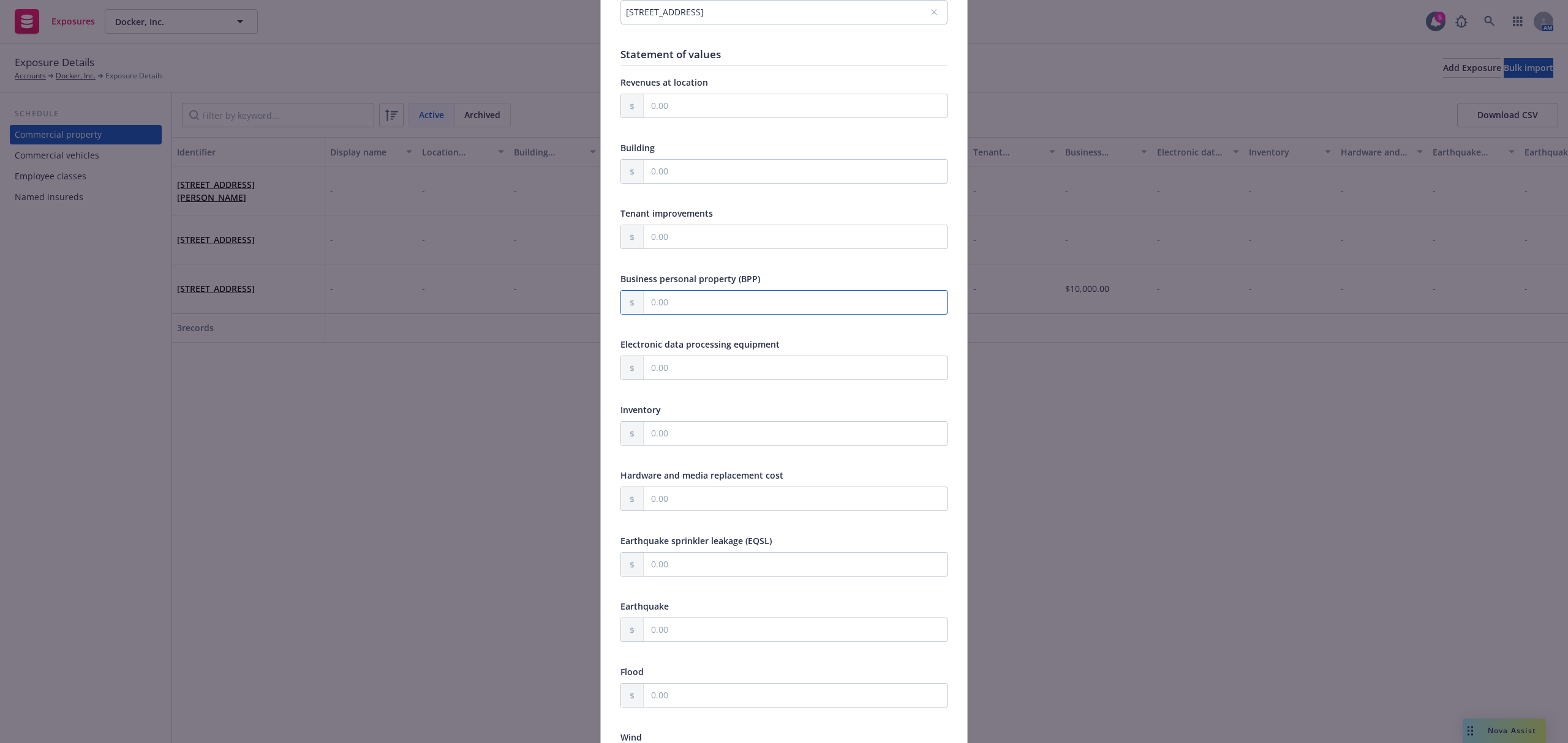
click at [682, 299] on input "text" at bounding box center [795, 302] width 303 height 23
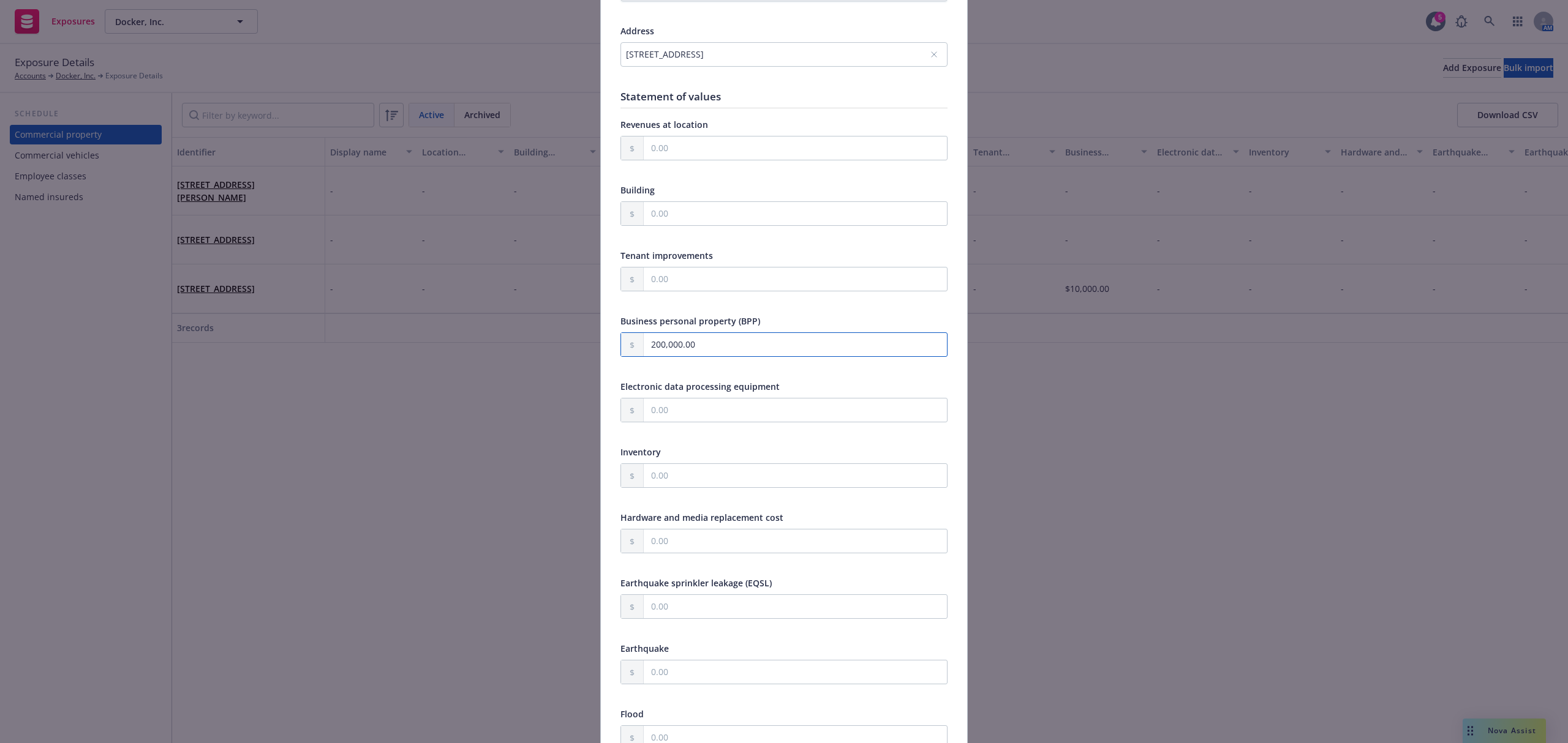
type input "200,000.00"
click at [762, 421] on input "text" at bounding box center [795, 410] width 303 height 23
type input "50,000.00"
click at [654, 278] on input "text" at bounding box center [795, 279] width 303 height 23
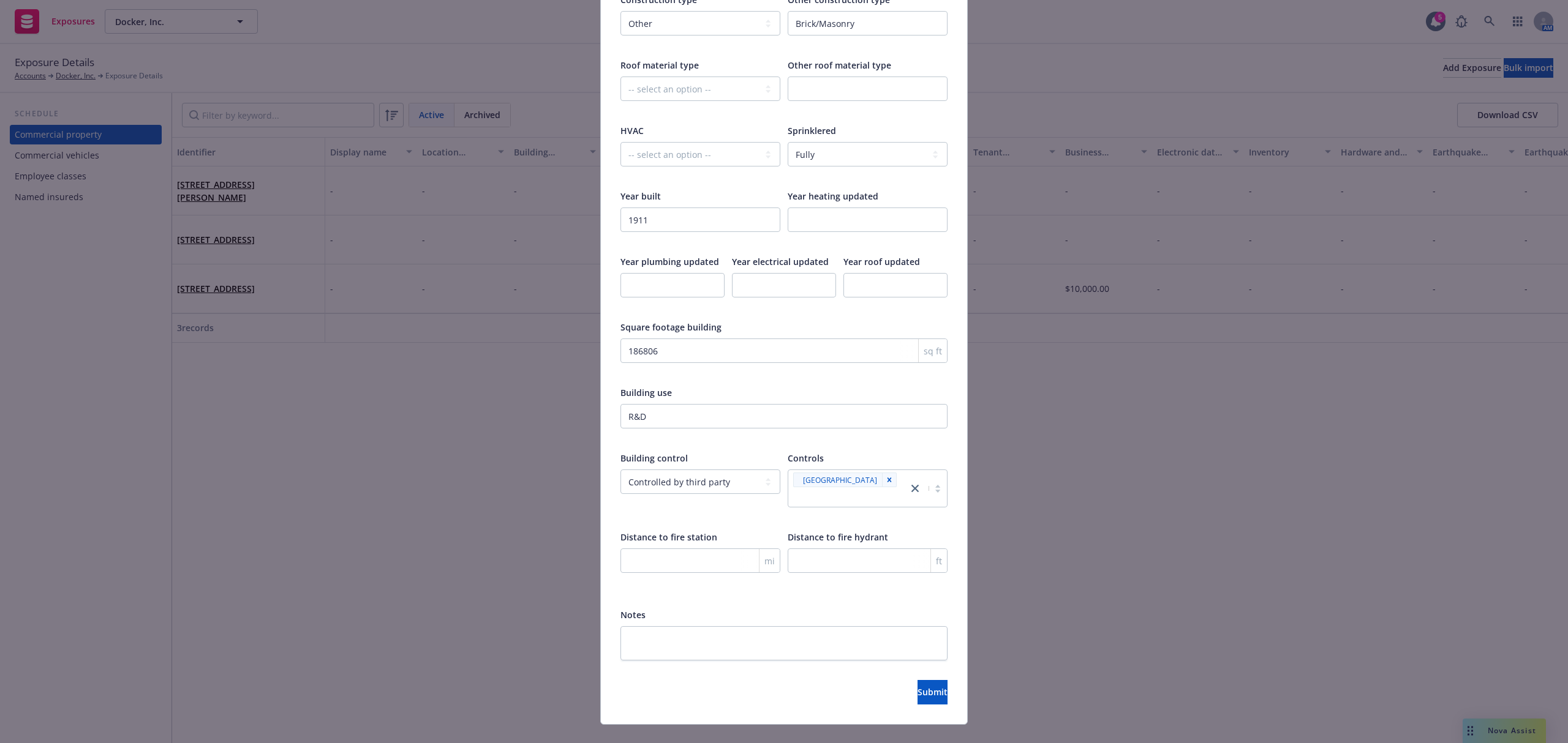
scroll to position [1764, 0]
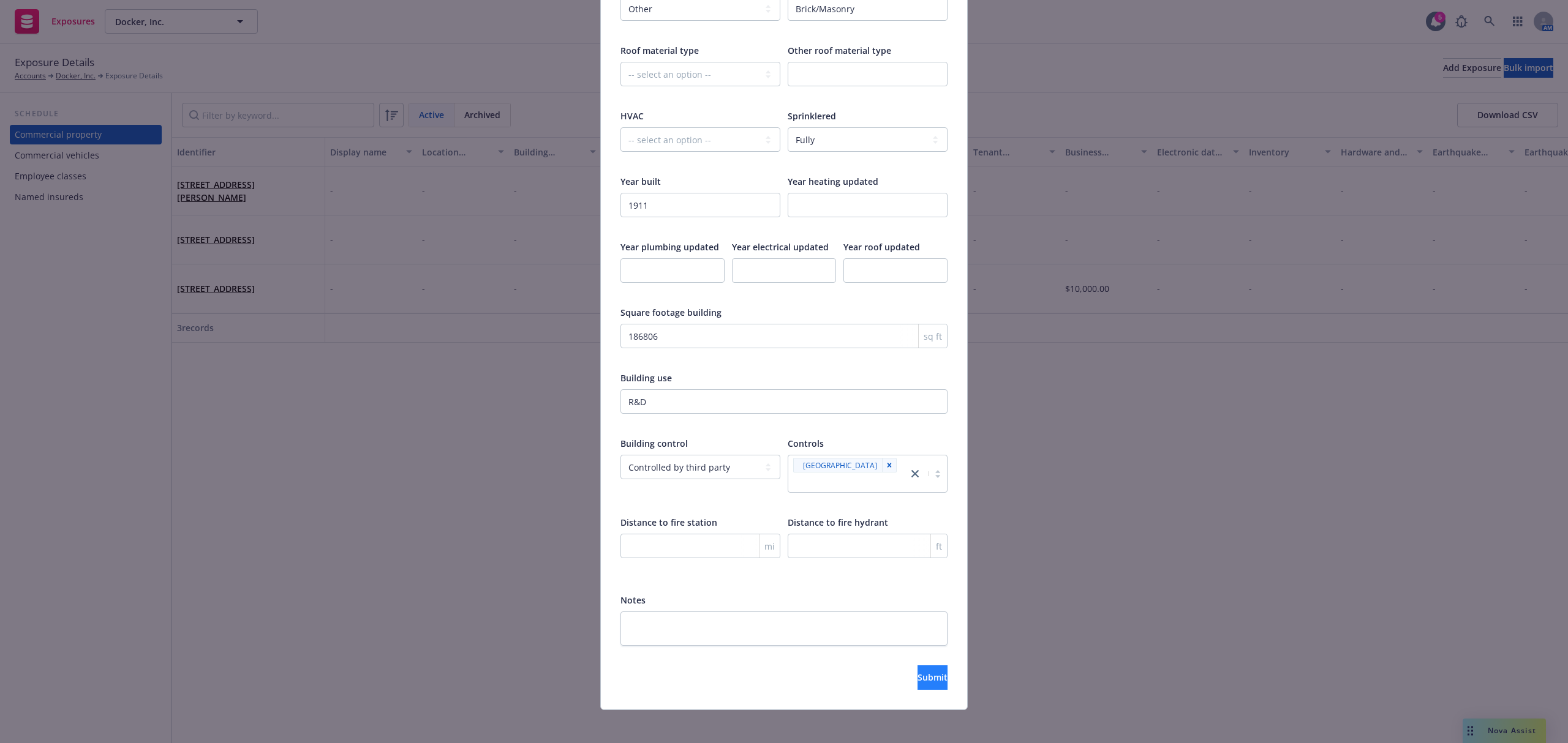
type input "2,500,000.00"
click at [918, 672] on span "Submit" at bounding box center [933, 677] width 30 height 12
